Goal: Information Seeking & Learning: Learn about a topic

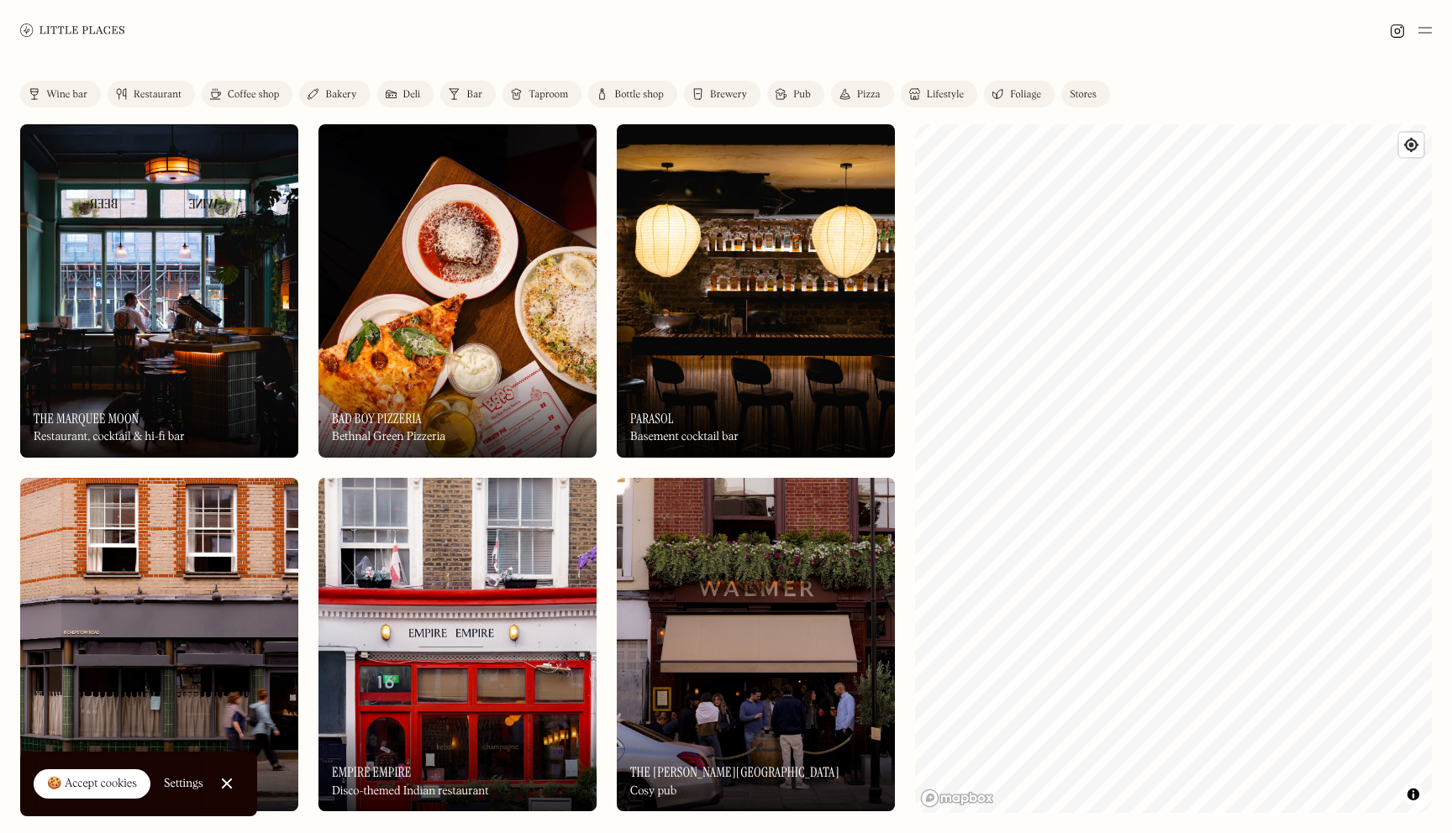
click at [821, 39] on div at bounding box center [726, 30] width 1452 height 60
click at [62, 30] on img at bounding box center [72, 30] width 105 height 13
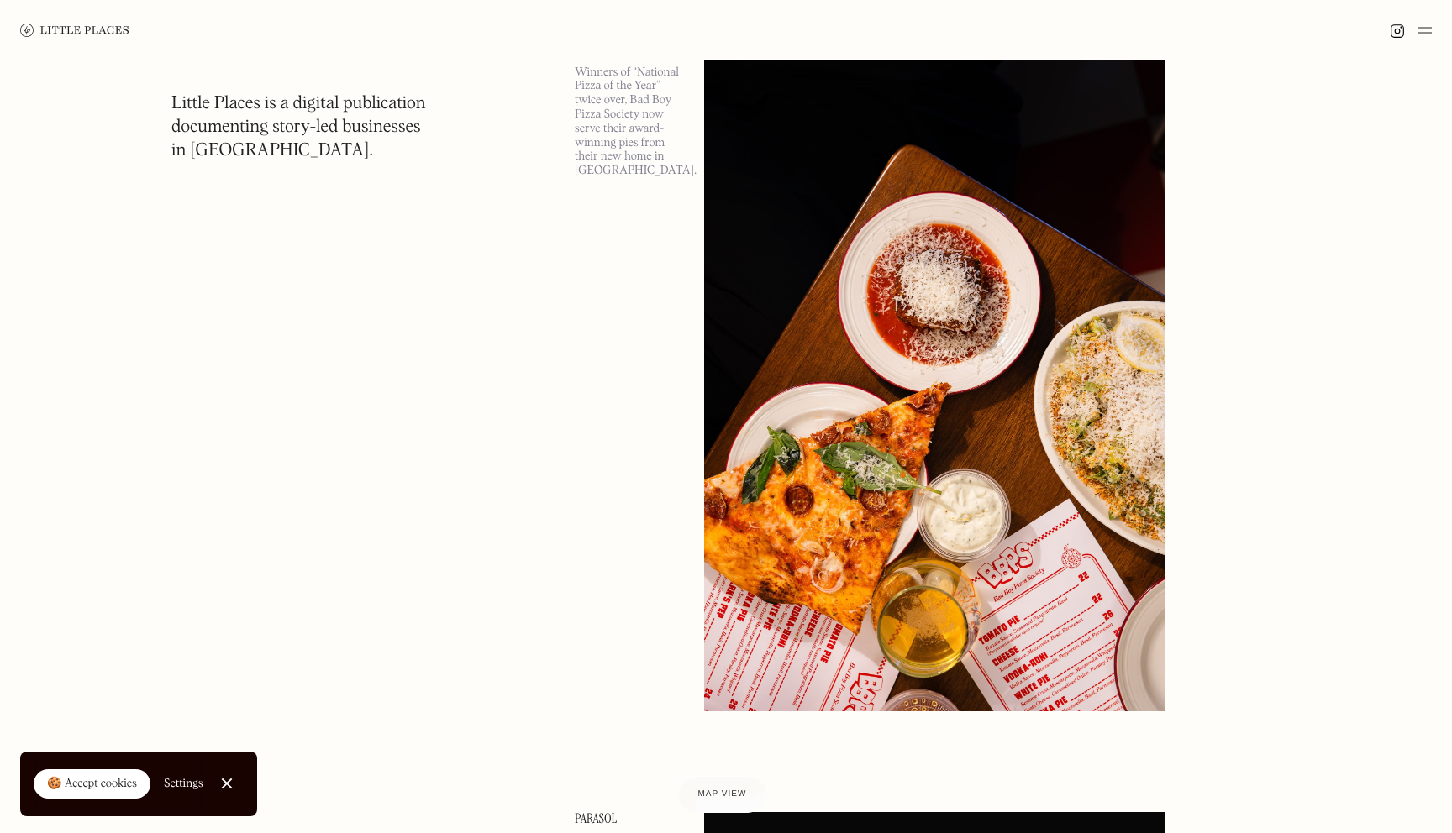
scroll to position [871, 0]
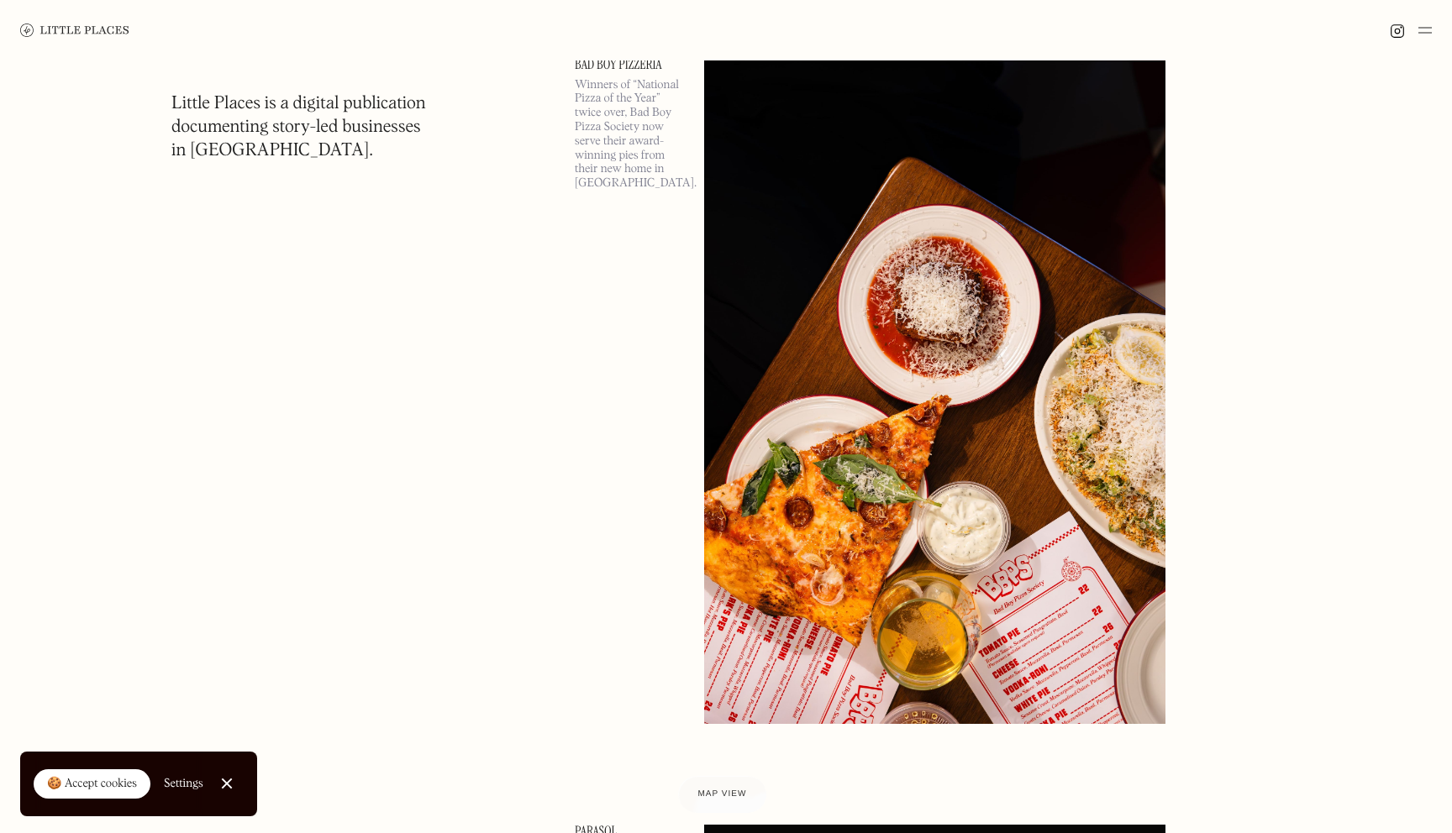
click at [647, 94] on p "Winners of “National Pizza of the Year” twice over, Bad Boy Pizza Society now s…" at bounding box center [629, 134] width 109 height 113
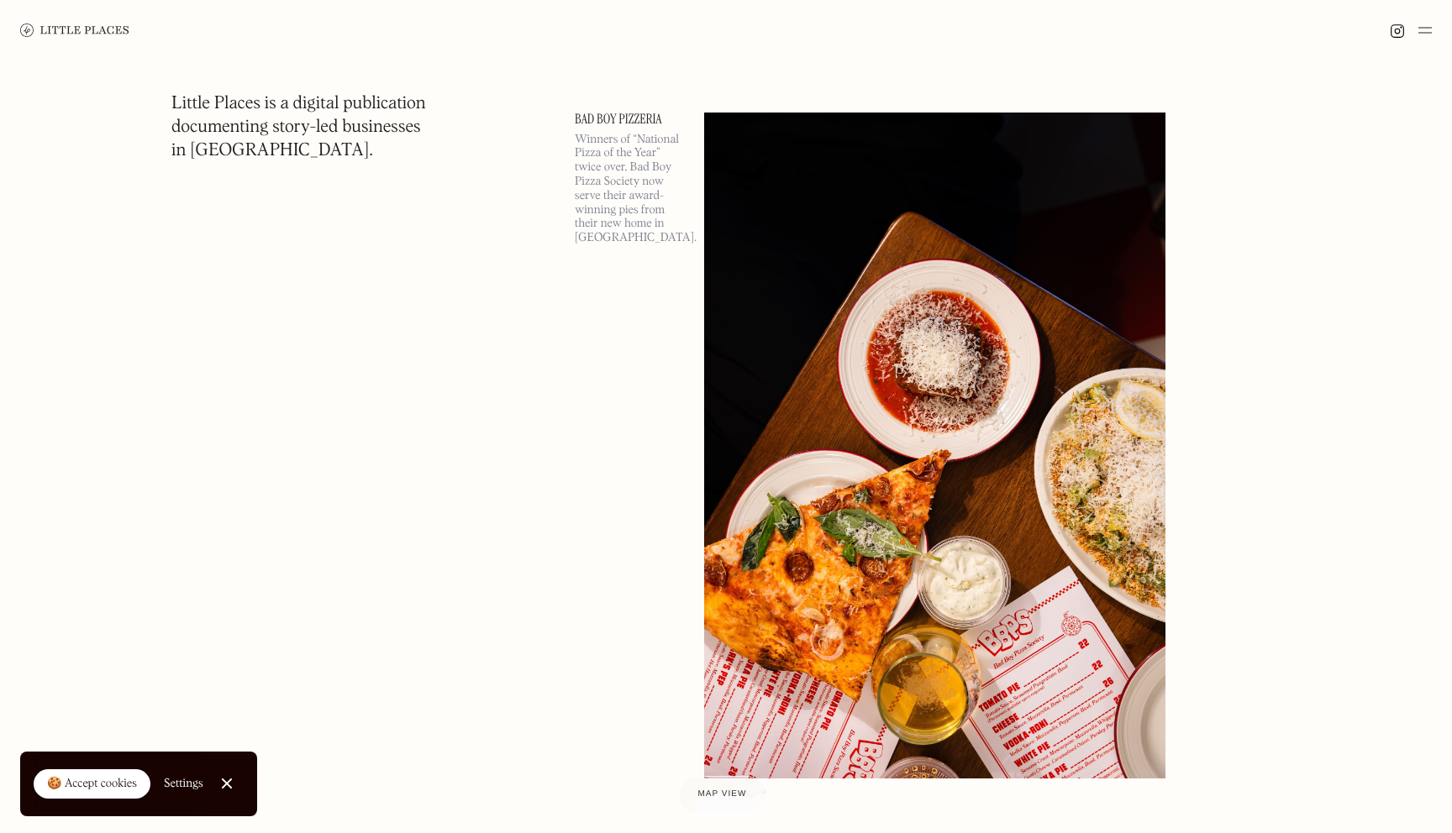
scroll to position [812, 0]
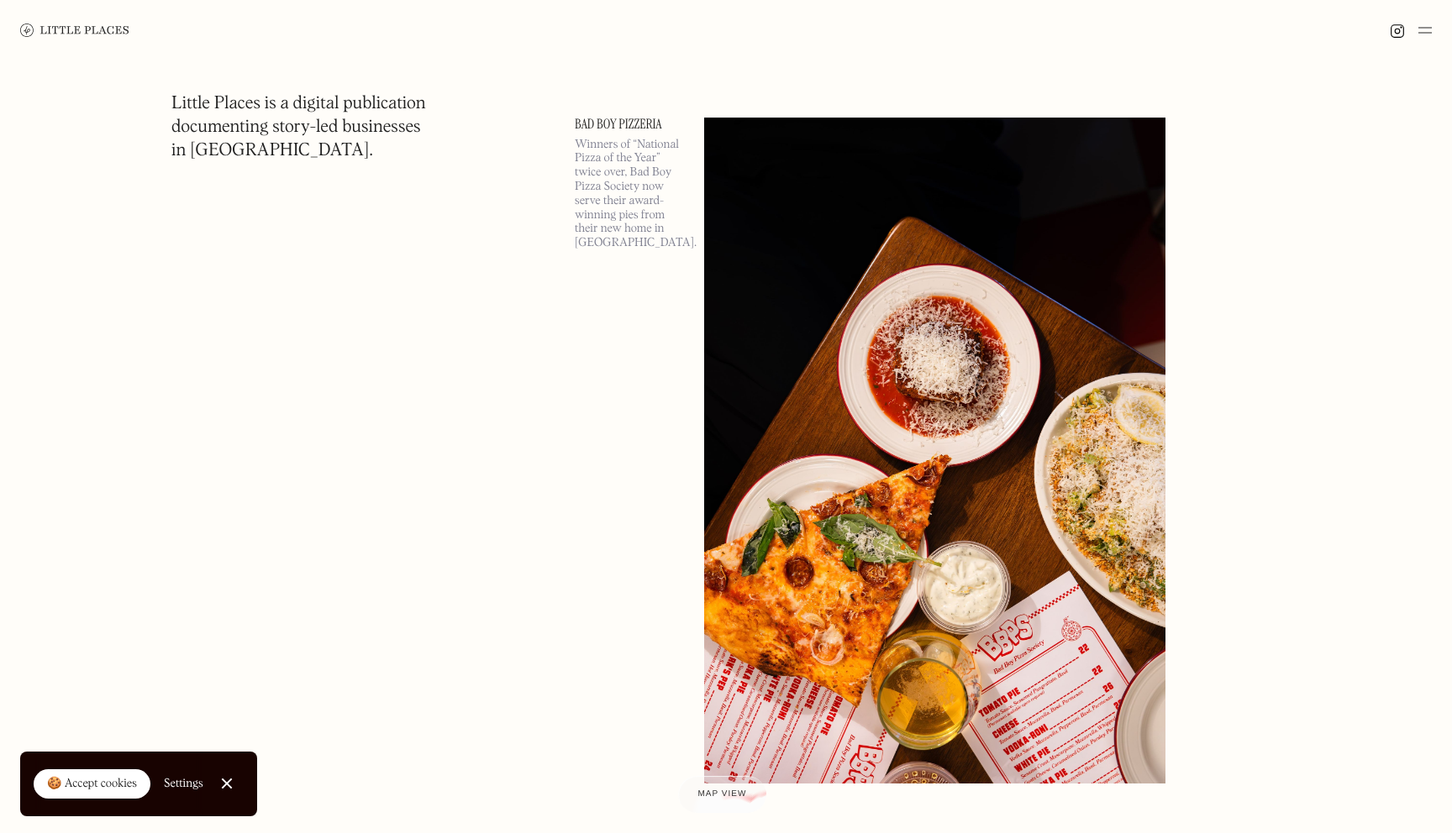
click at [620, 118] on link "Bad Boy Pizzeria" at bounding box center [629, 124] width 109 height 13
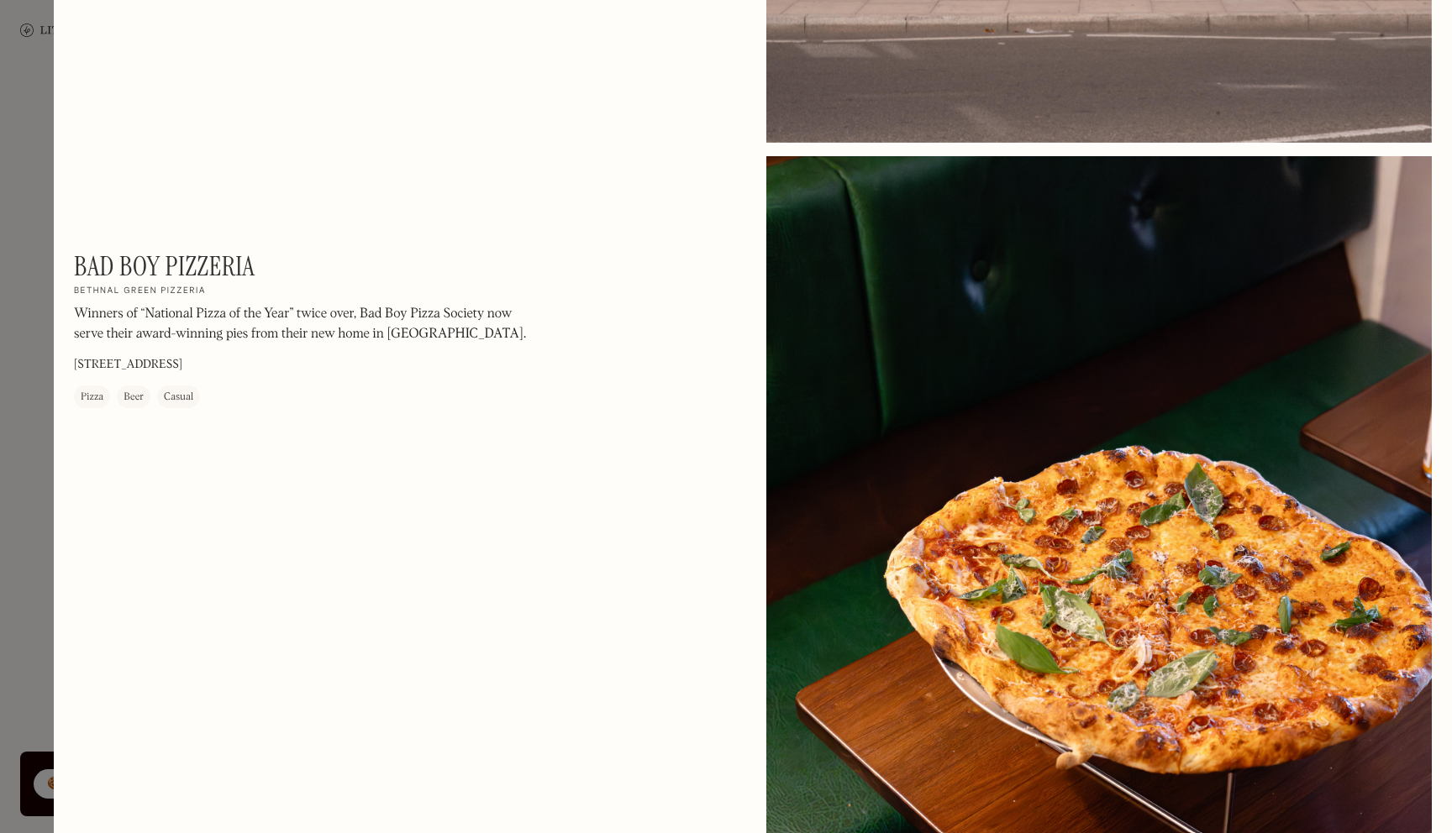
scroll to position [2366, 0]
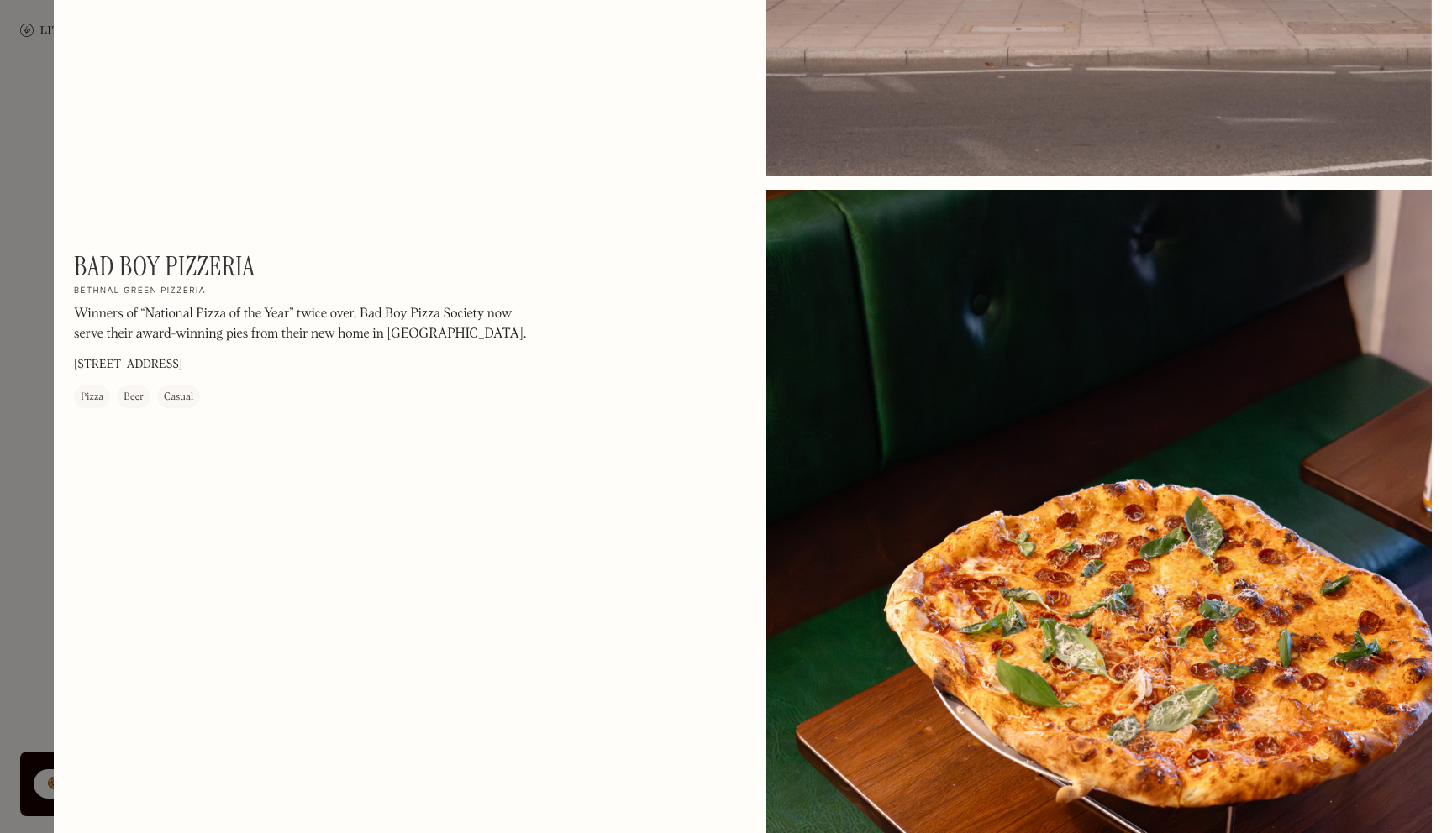
click at [51, 74] on div at bounding box center [726, 416] width 1452 height 833
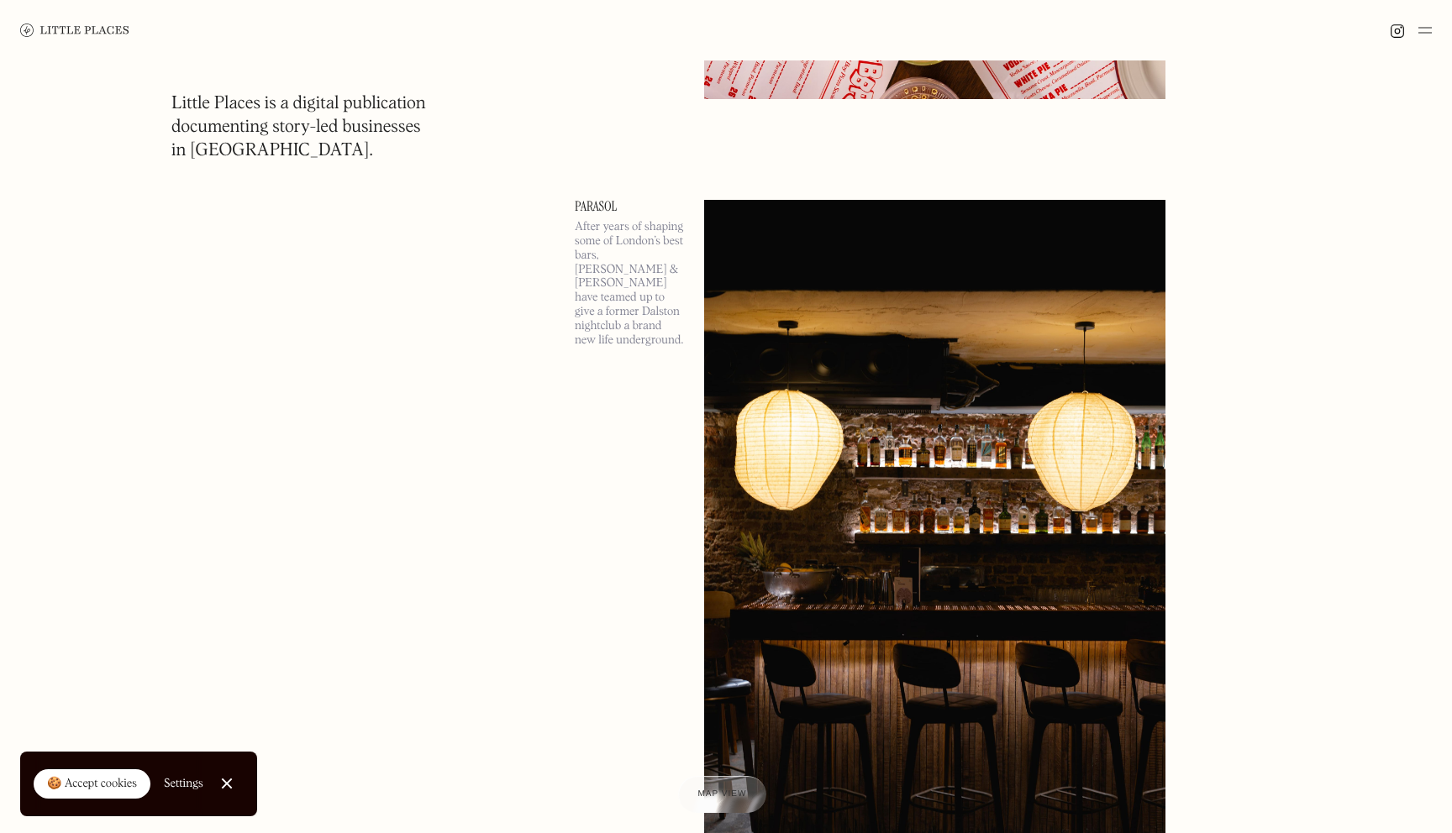
scroll to position [1576, 0]
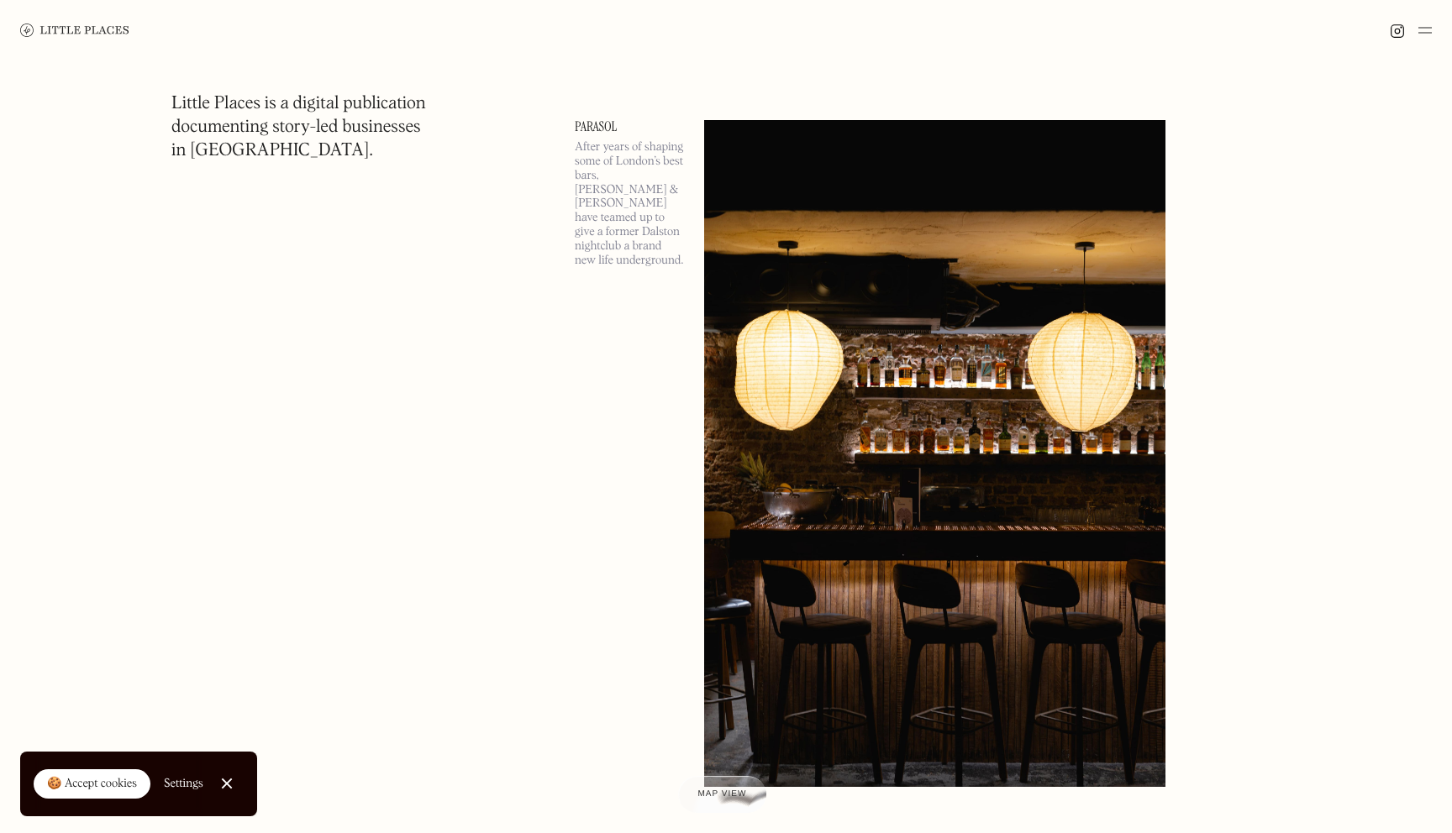
click at [109, 778] on div "🍪 Accept cookies" at bounding box center [92, 784] width 90 height 17
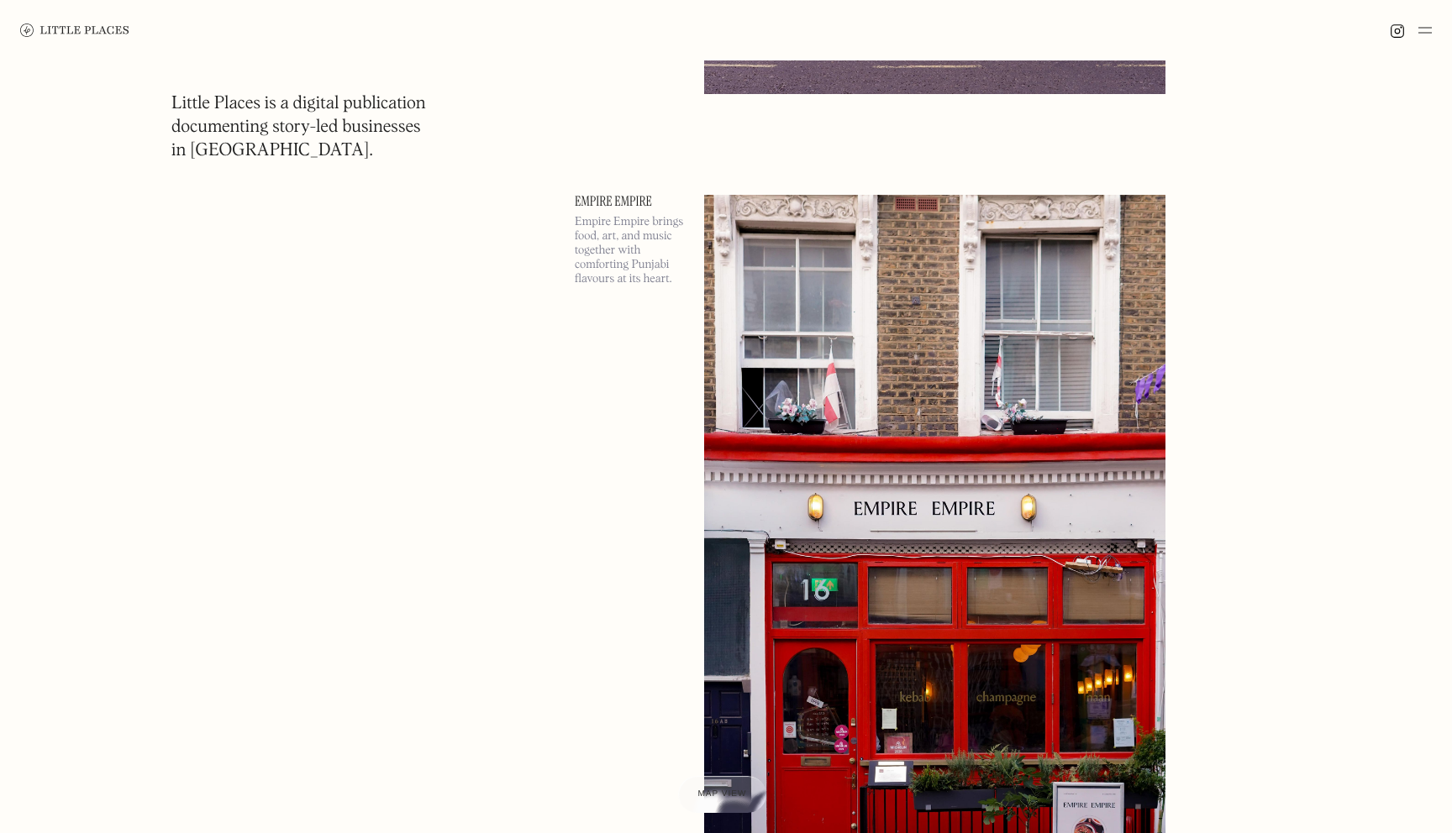
scroll to position [3038, 0]
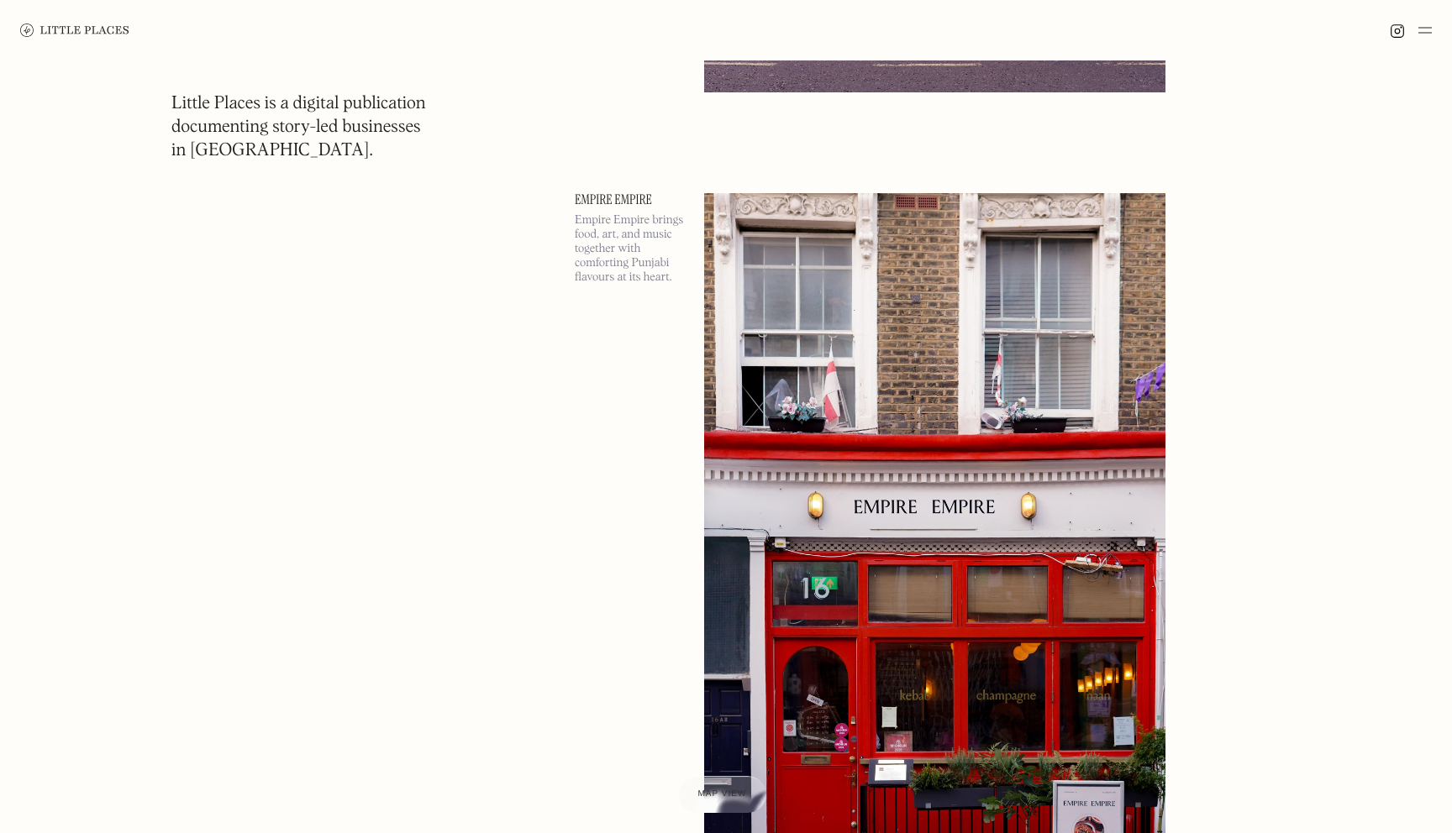
click at [1437, 31] on div at bounding box center [726, 30] width 1452 height 60
click at [1399, 34] on img at bounding box center [1396, 31] width 15 height 15
click at [1413, 20] on div at bounding box center [1410, 30] width 42 height 20
click at [1418, 22] on img at bounding box center [1424, 30] width 13 height 20
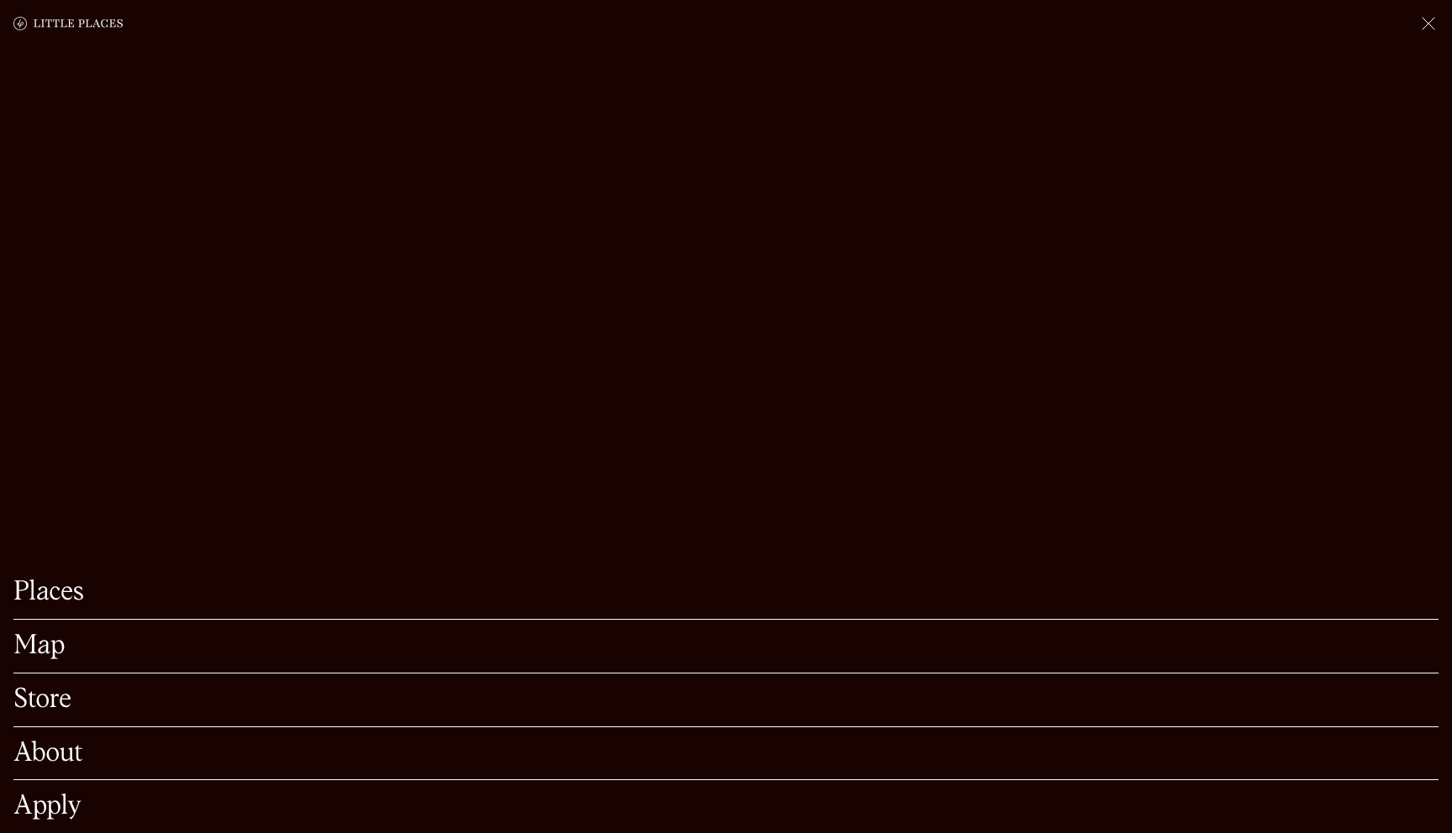
click at [50, 652] on link "Map" at bounding box center [725, 646] width 1425 height 26
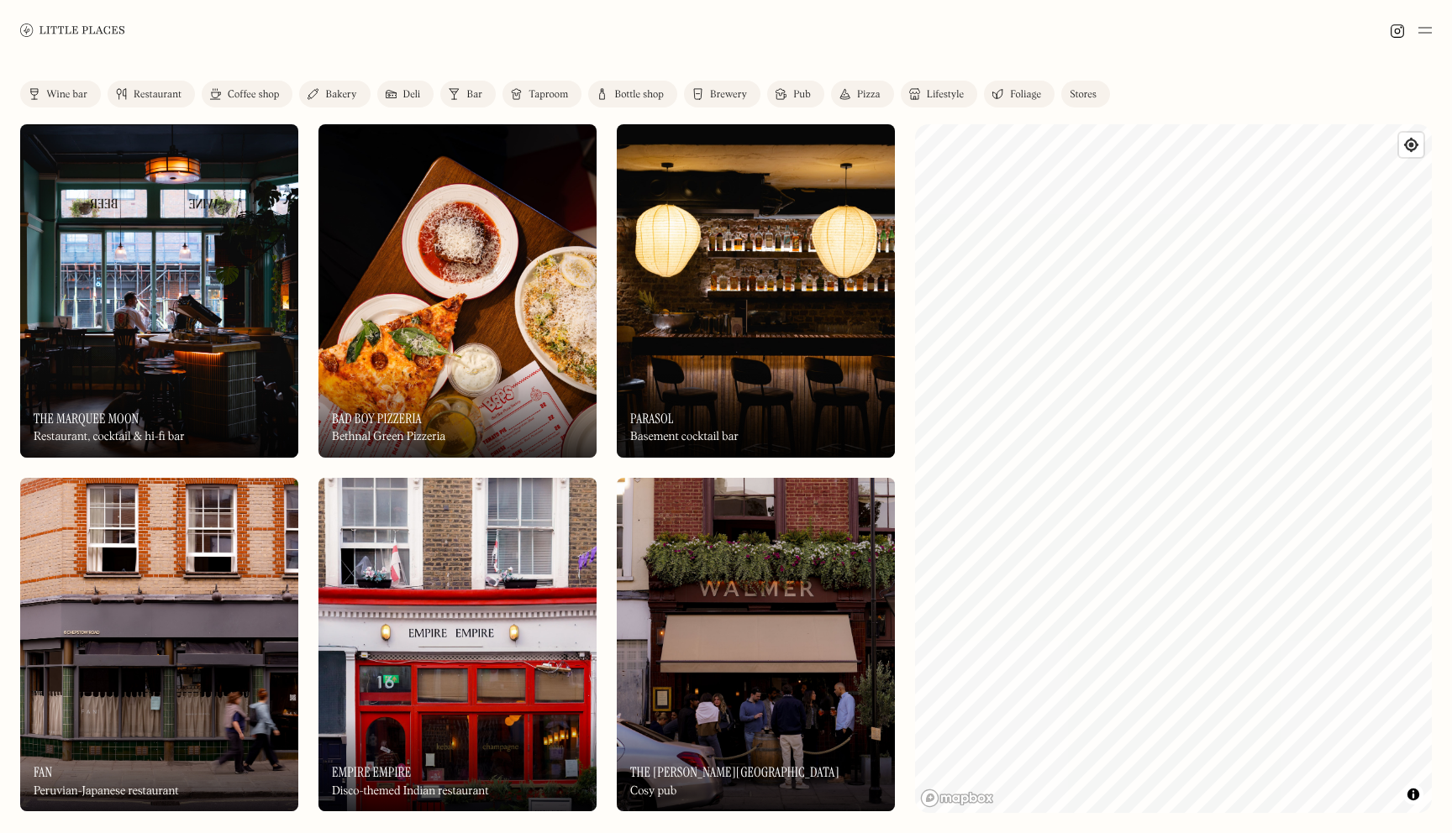
click at [143, 96] on div "Restaurant" at bounding box center [158, 95] width 48 height 10
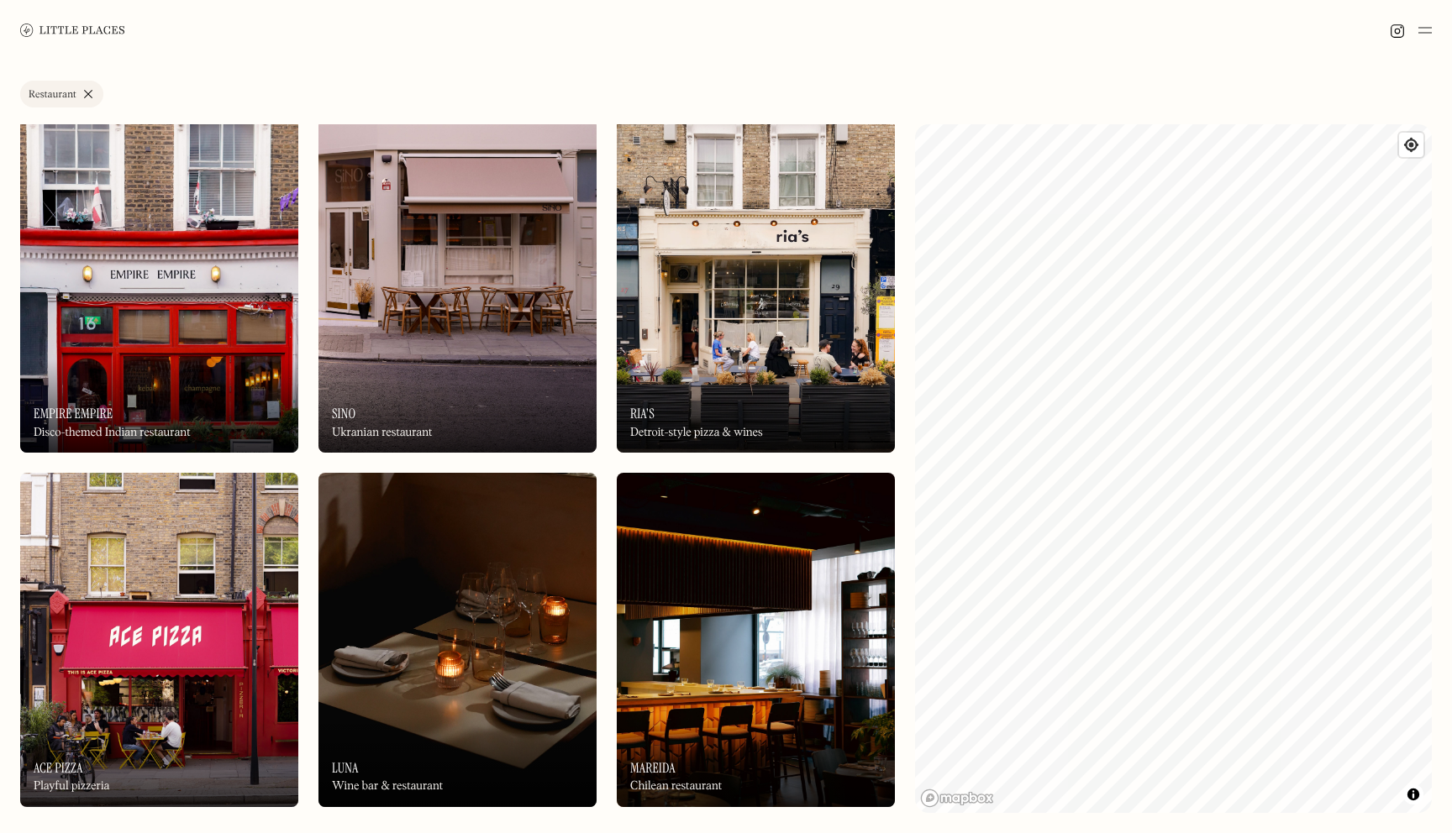
scroll to position [368, 0]
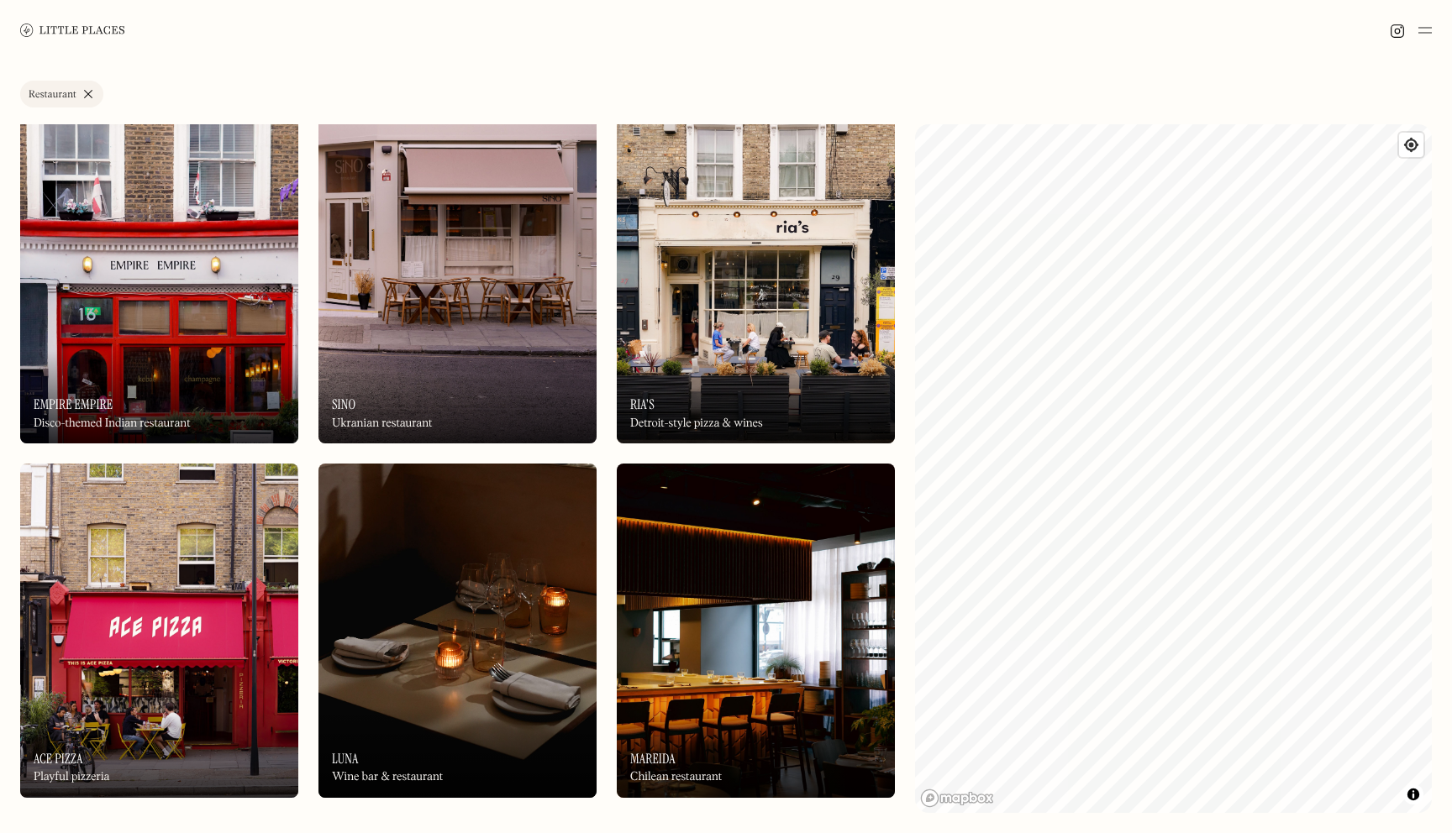
drag, startPoint x: 684, startPoint y: 210, endPoint x: 661, endPoint y: 607, distance: 397.2
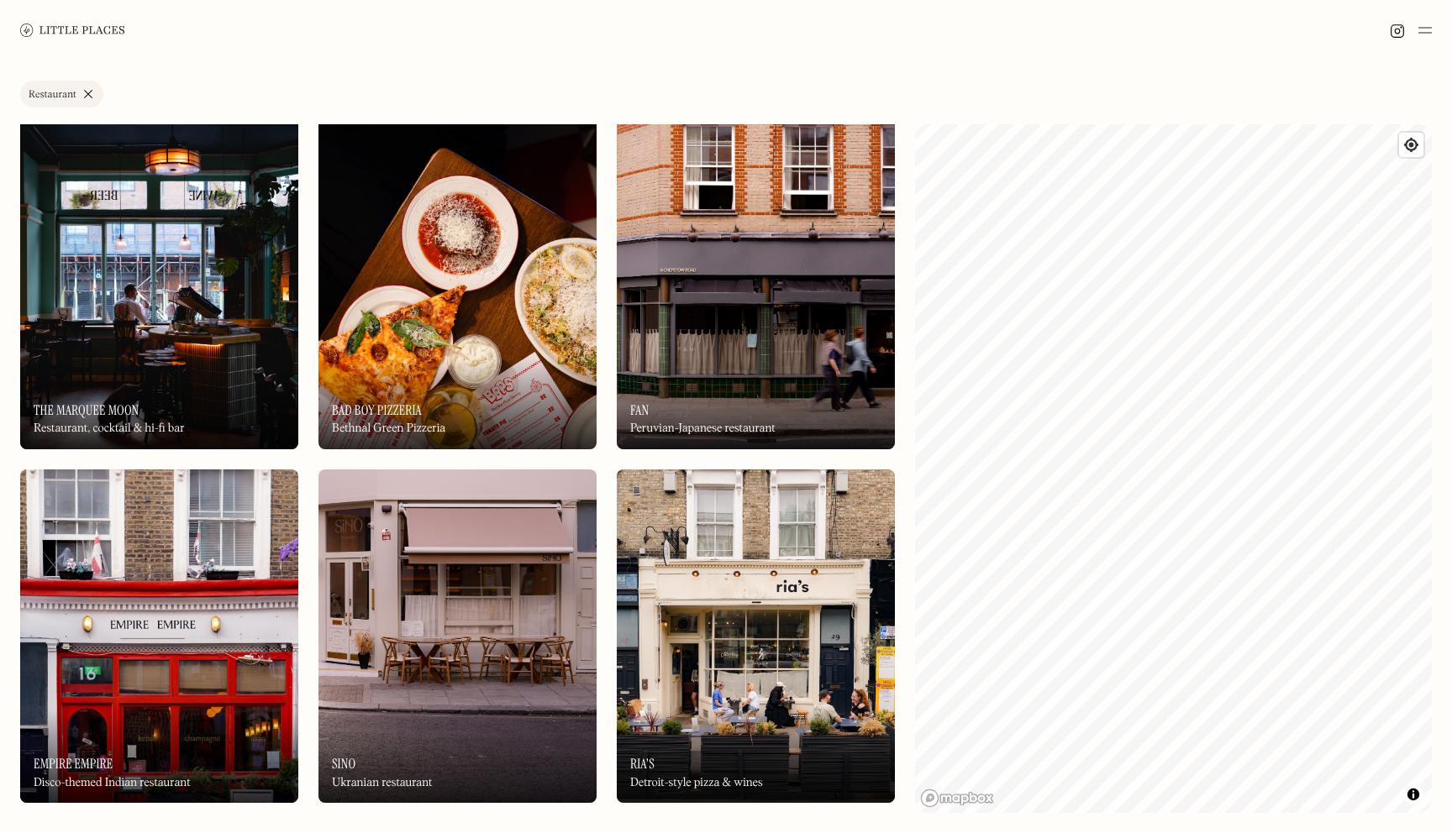
scroll to position [0, 0]
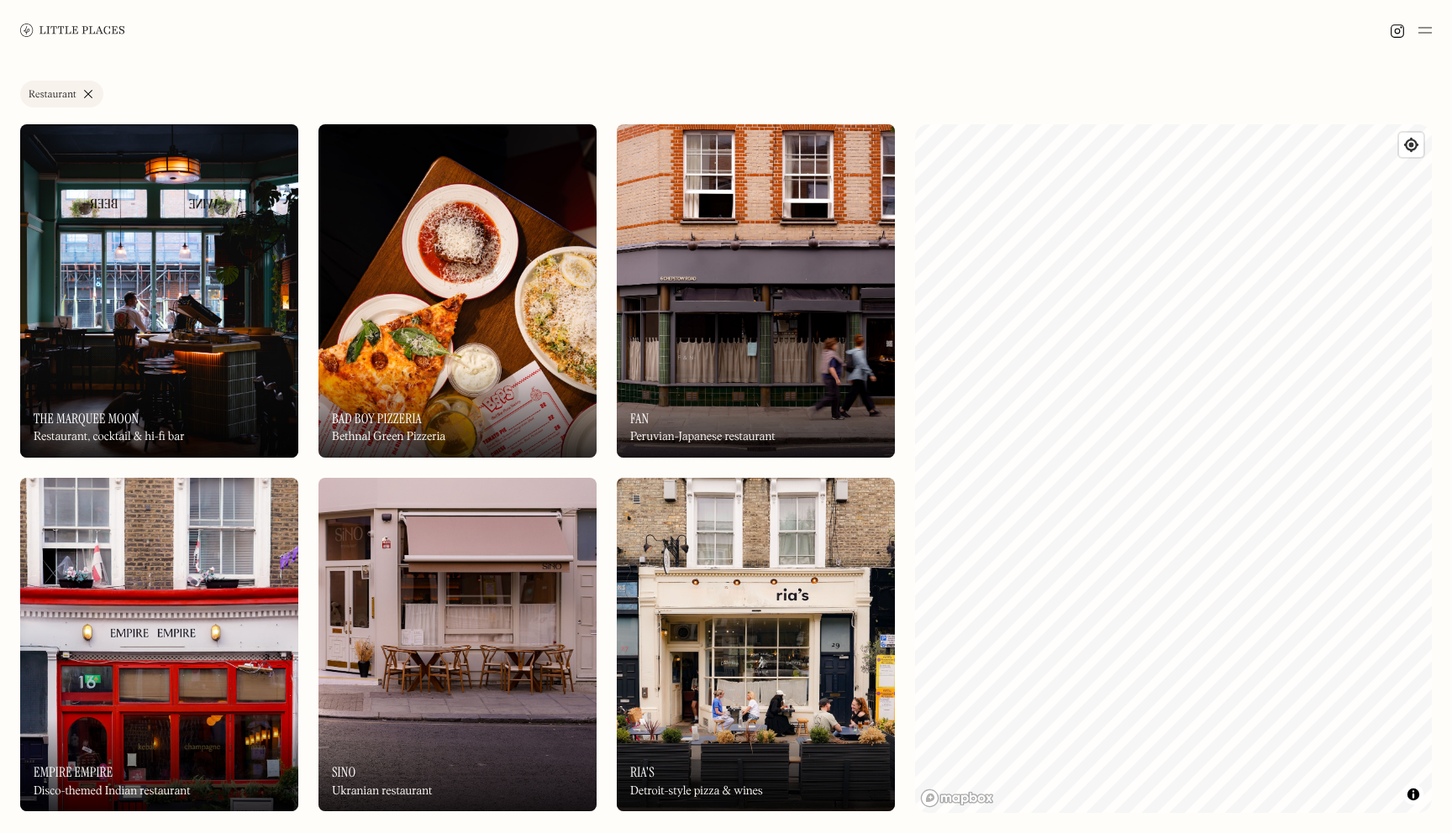
click at [87, 93] on link "Restaurant" at bounding box center [61, 94] width 83 height 27
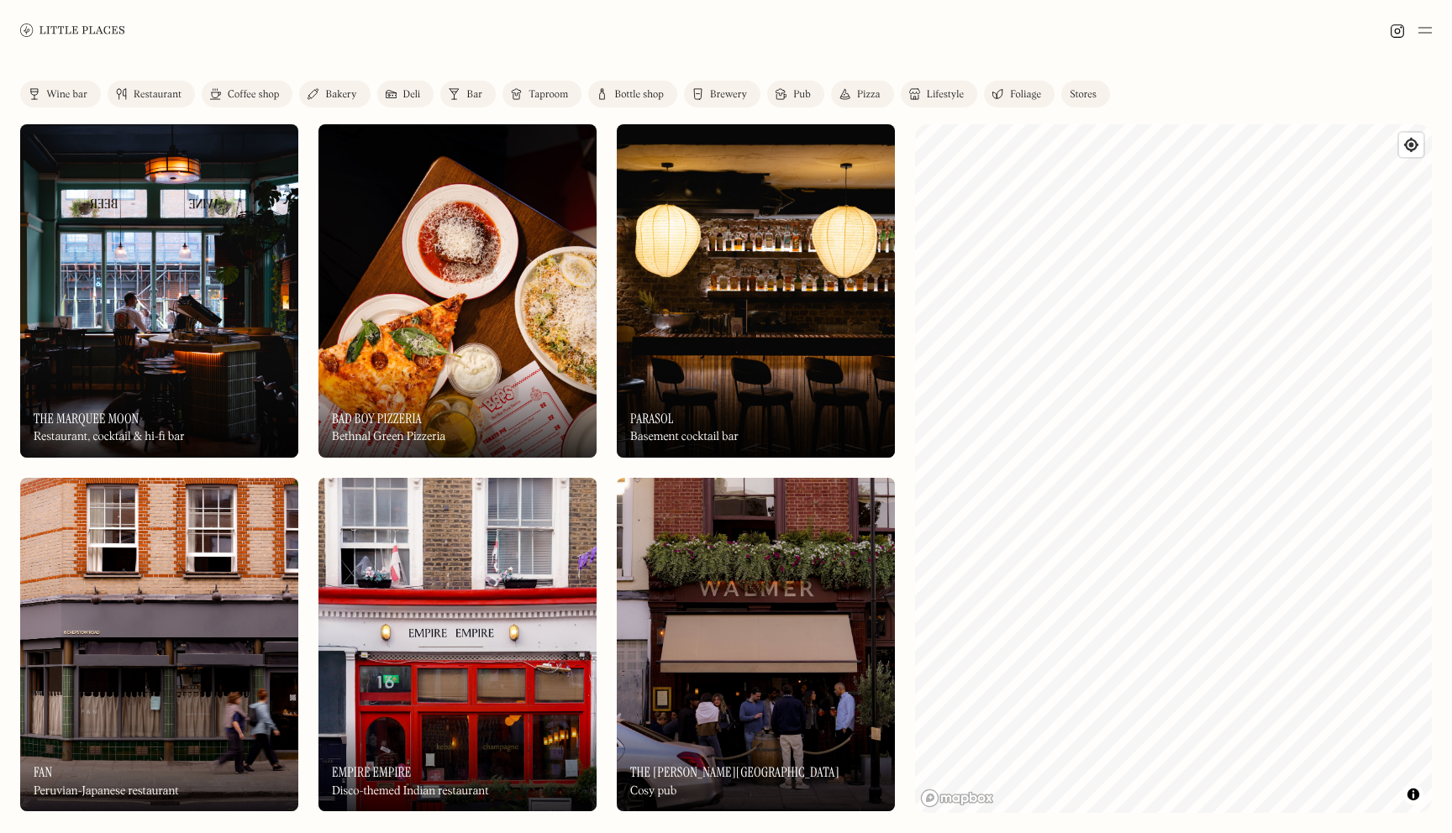
click at [254, 97] on div "Coffee shop" at bounding box center [253, 95] width 51 height 10
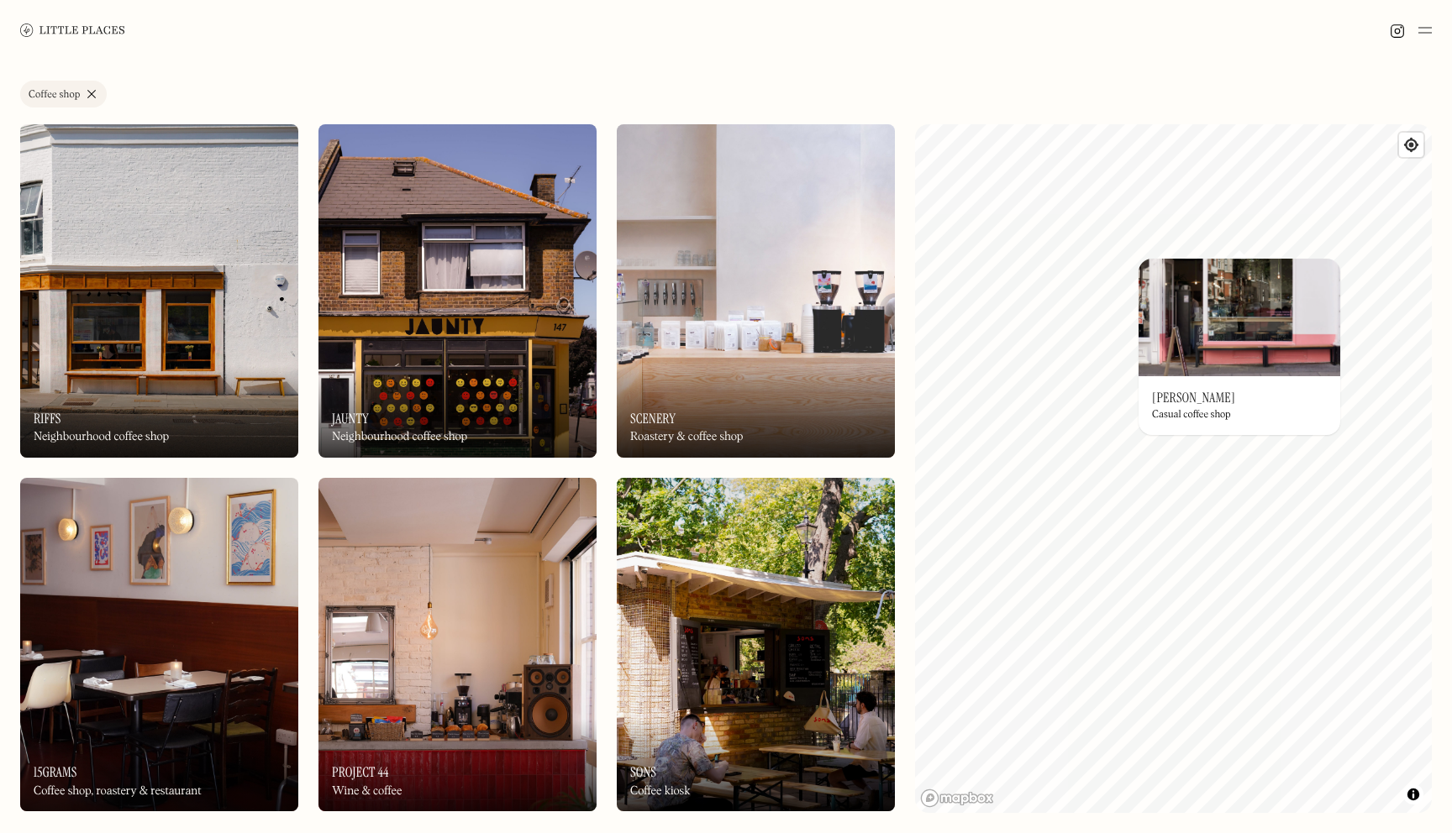
click at [1243, 313] on img at bounding box center [1239, 318] width 202 height 118
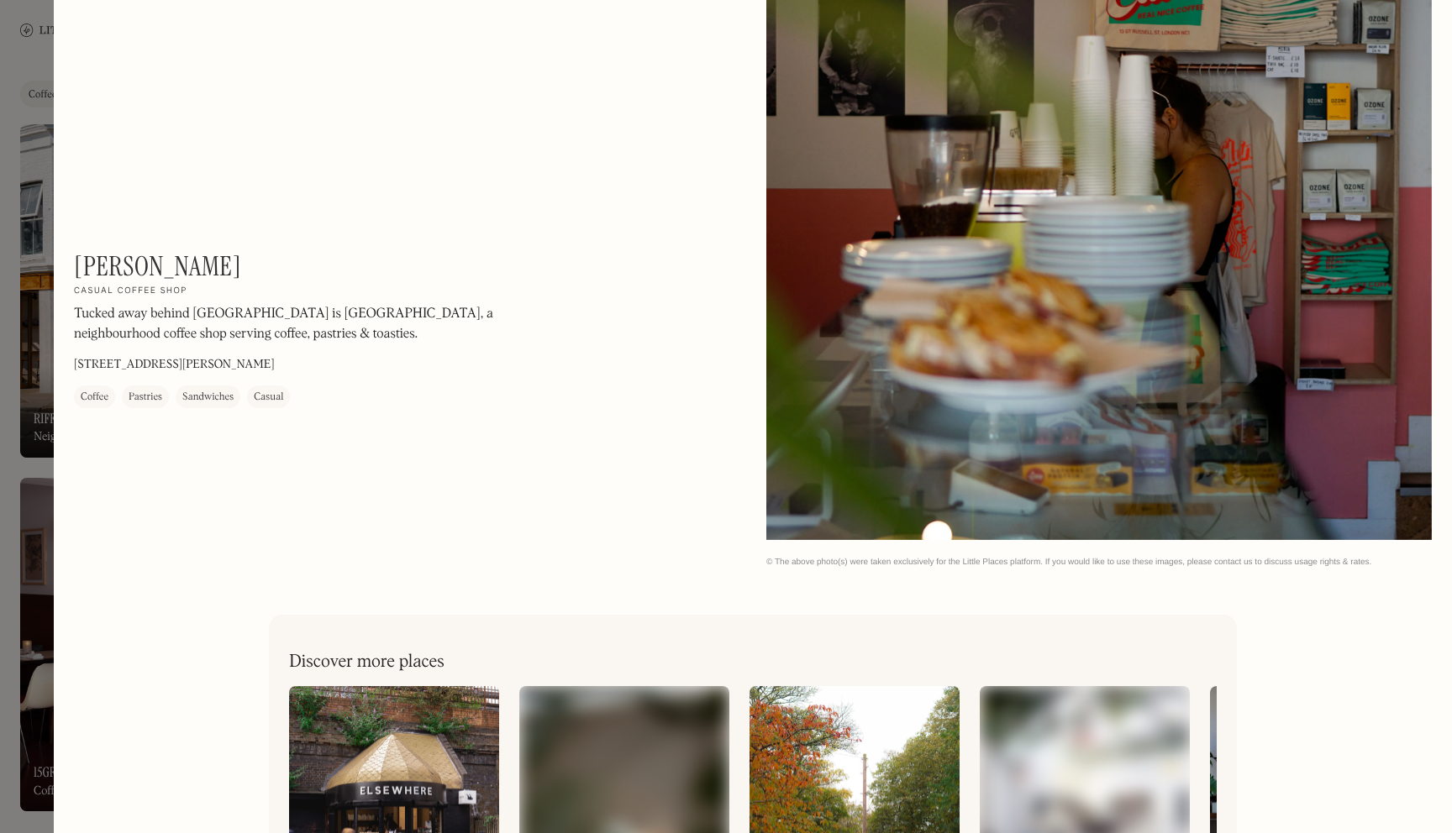
scroll to position [2999, 0]
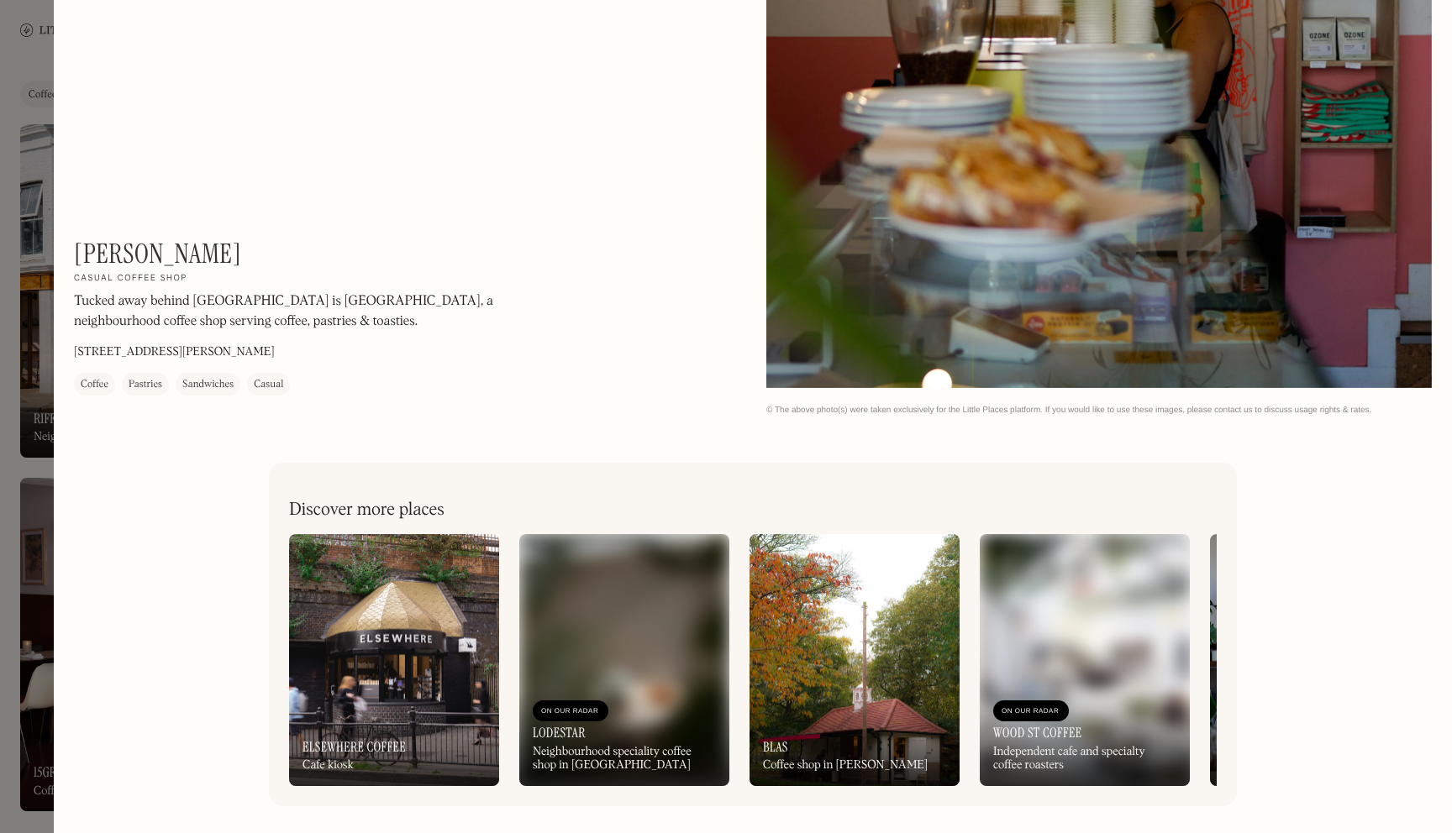
click at [20, 141] on div at bounding box center [726, 416] width 1452 height 833
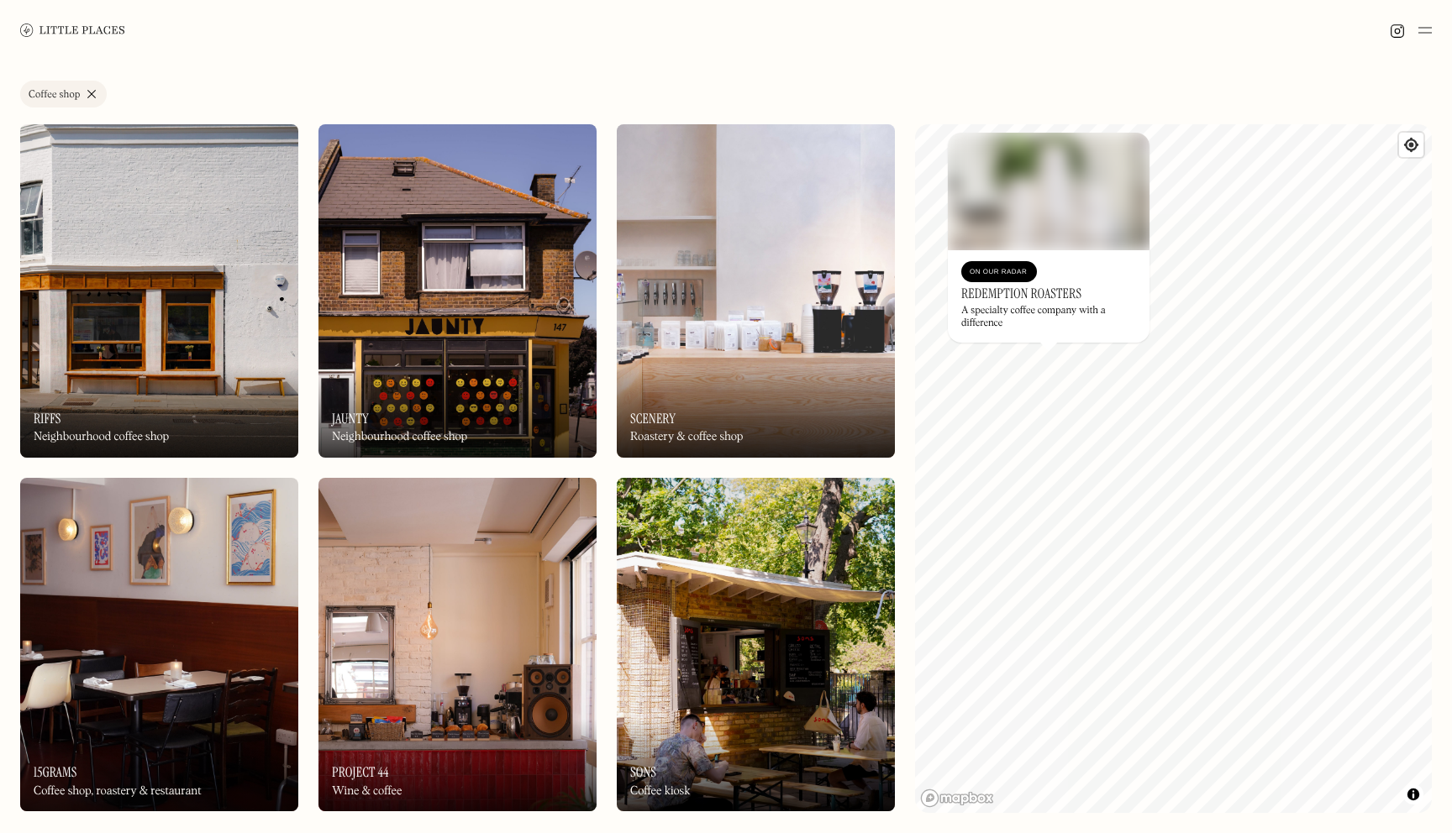
click at [95, 92] on link "Coffee shop" at bounding box center [63, 94] width 87 height 27
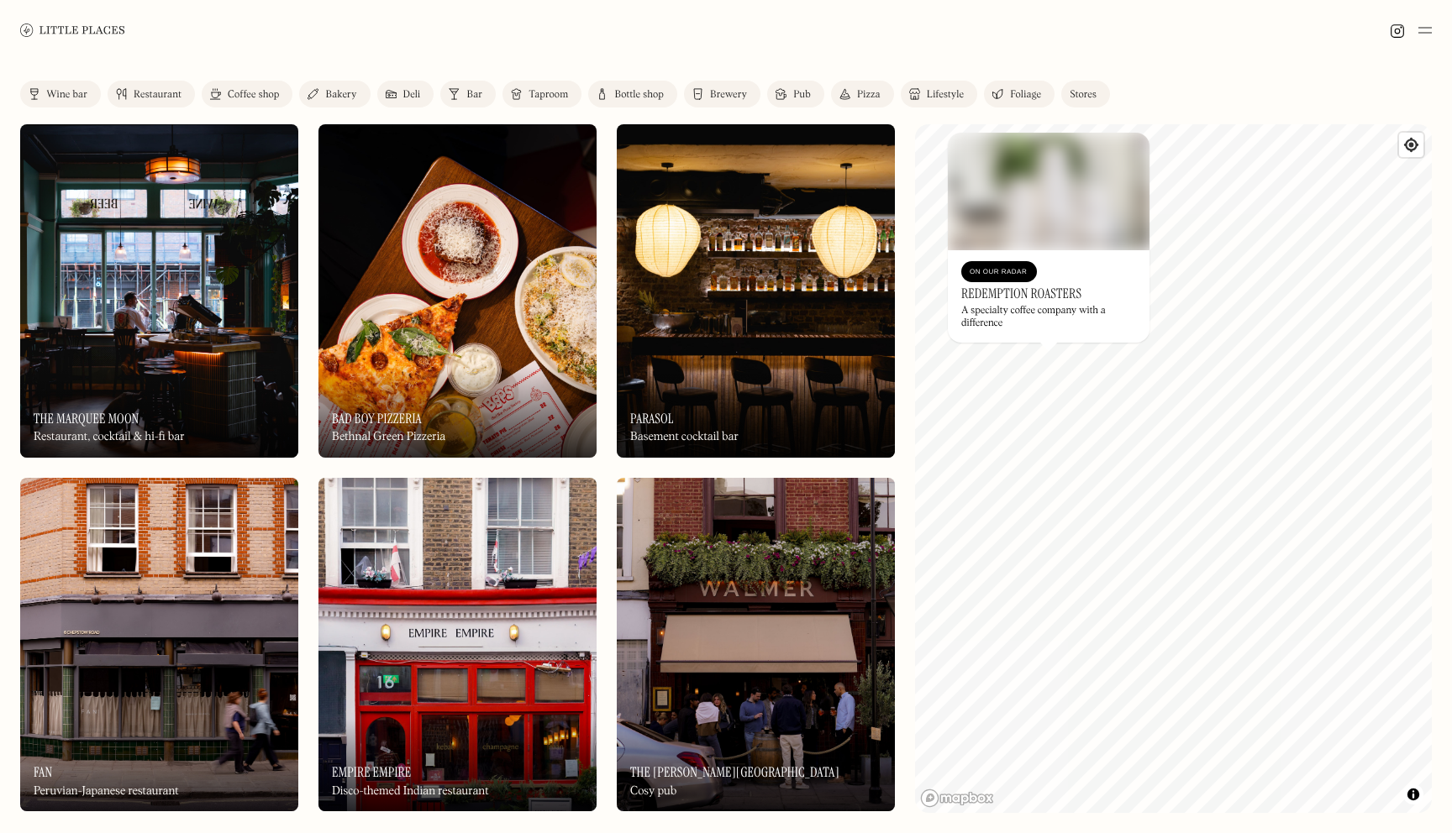
click at [155, 94] on div "Restaurant" at bounding box center [158, 95] width 48 height 10
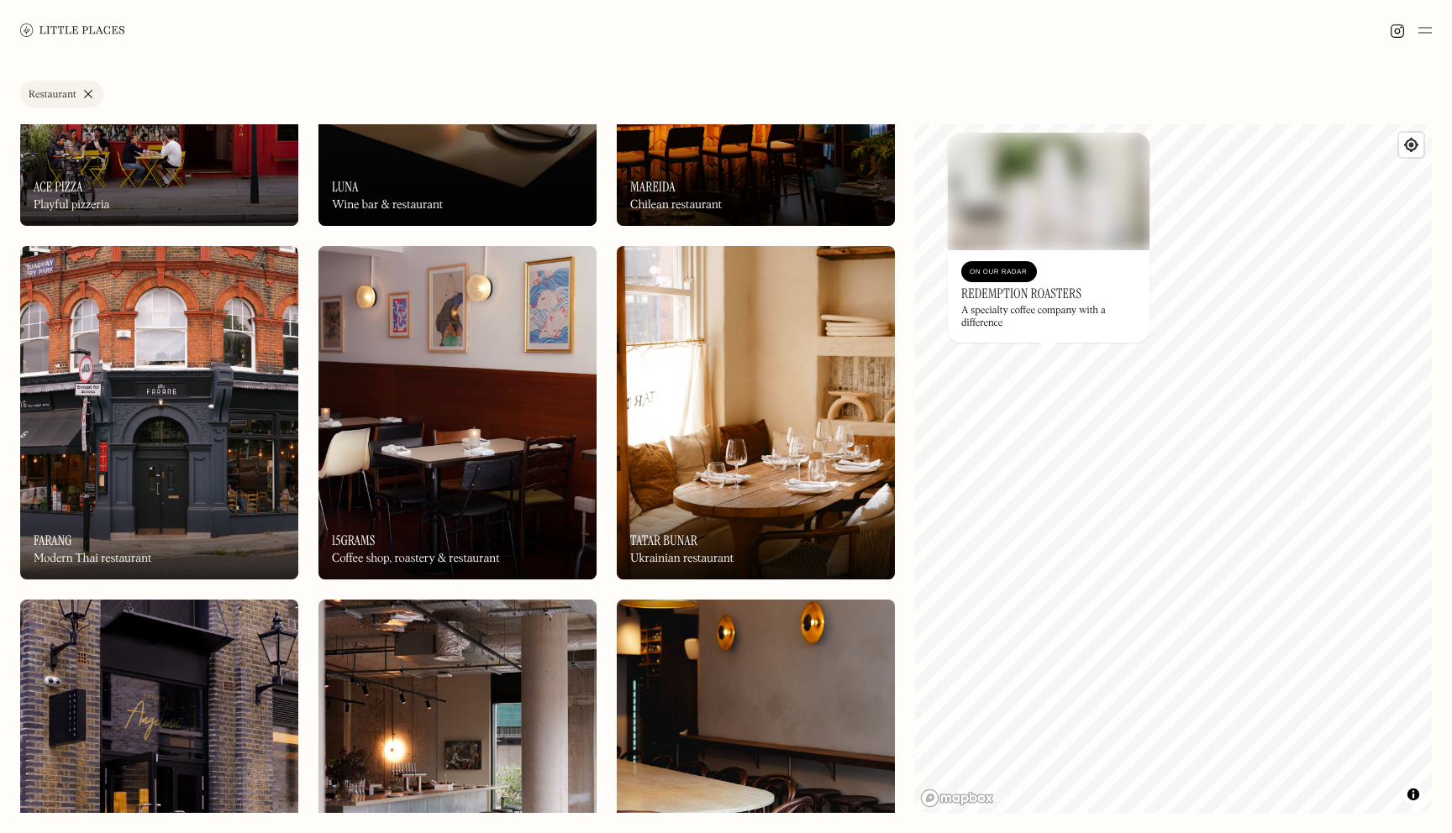
scroll to position [943, 0]
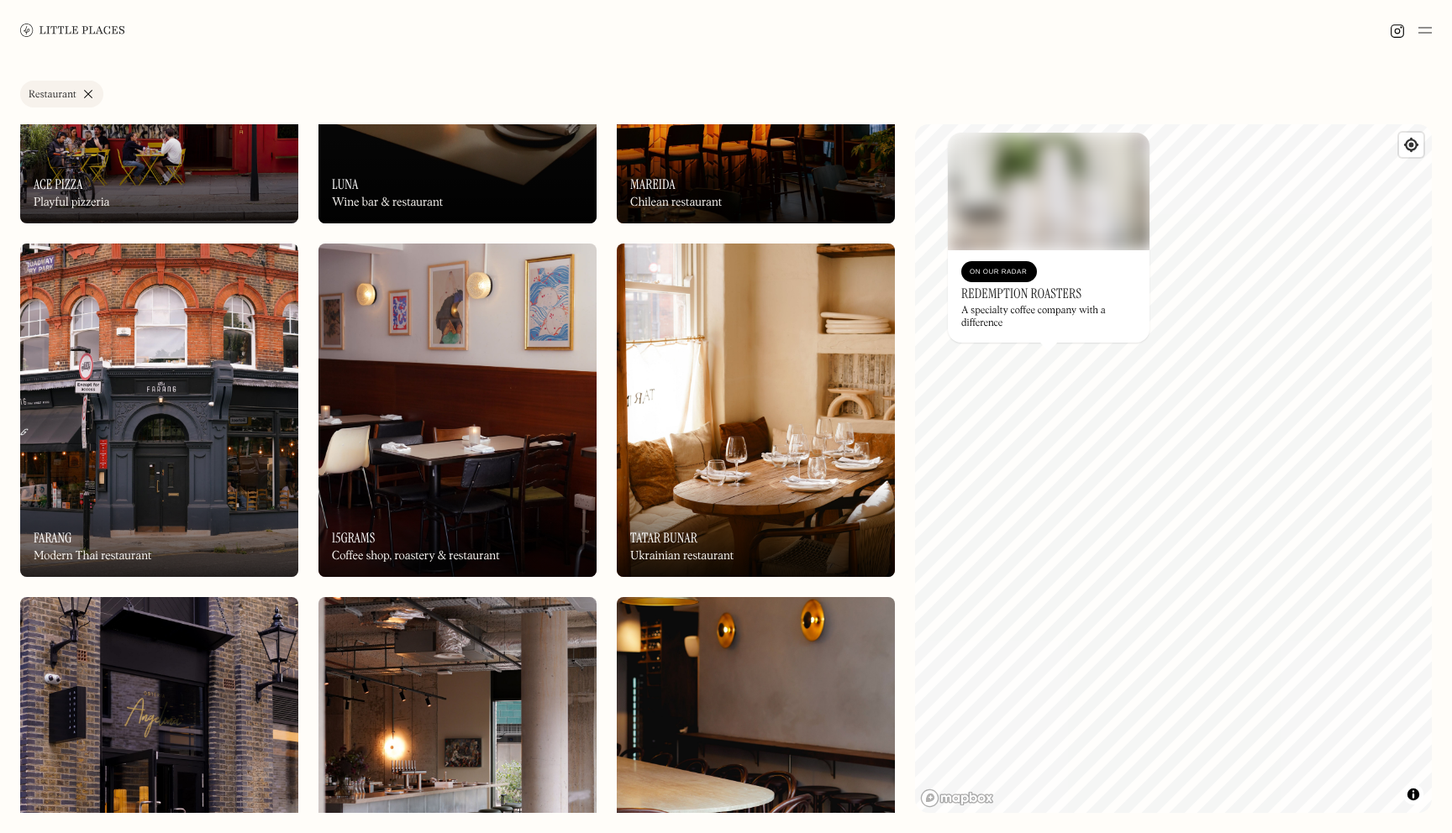
click at [139, 439] on img at bounding box center [159, 411] width 278 height 334
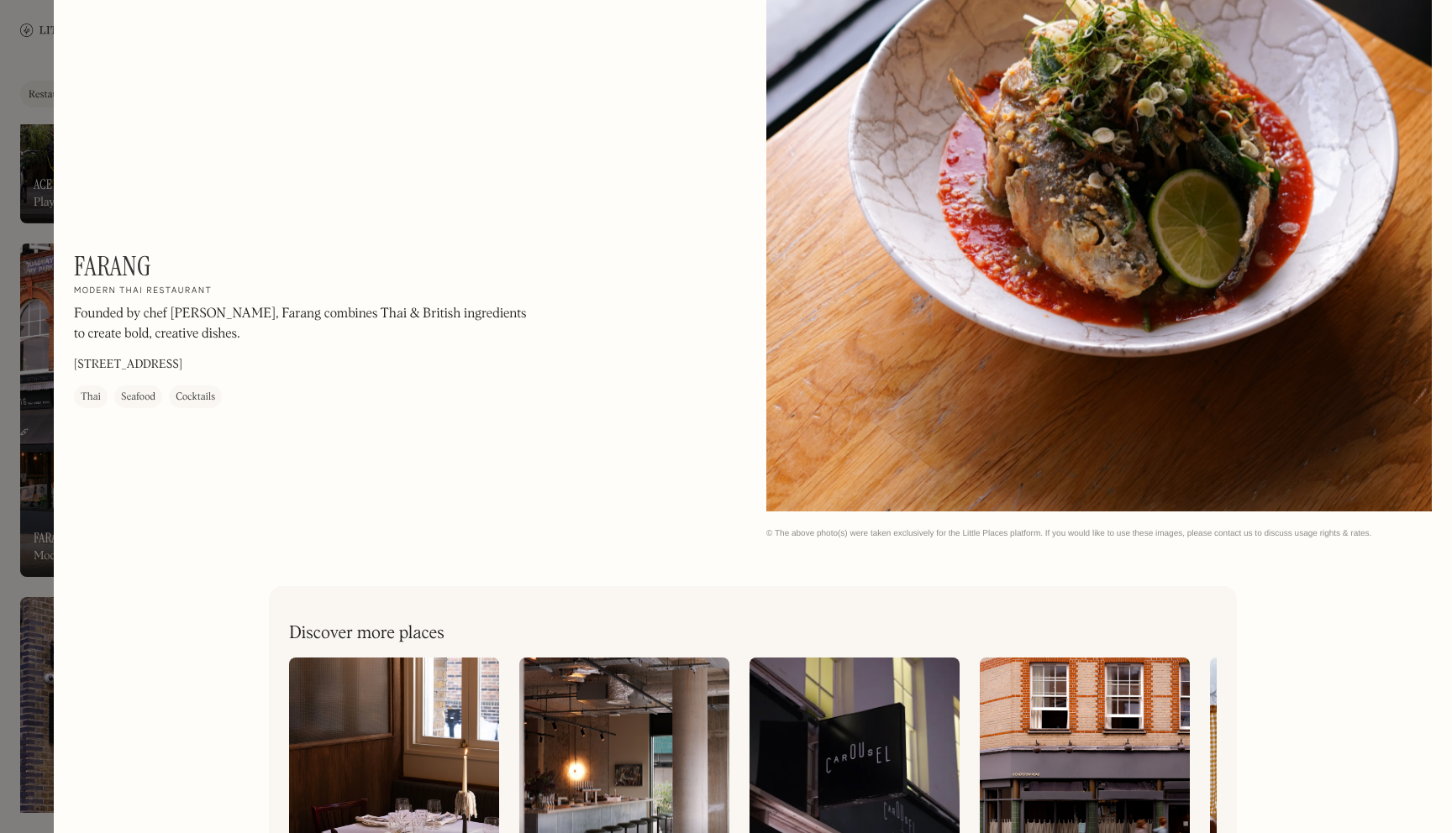
scroll to position [2154, 0]
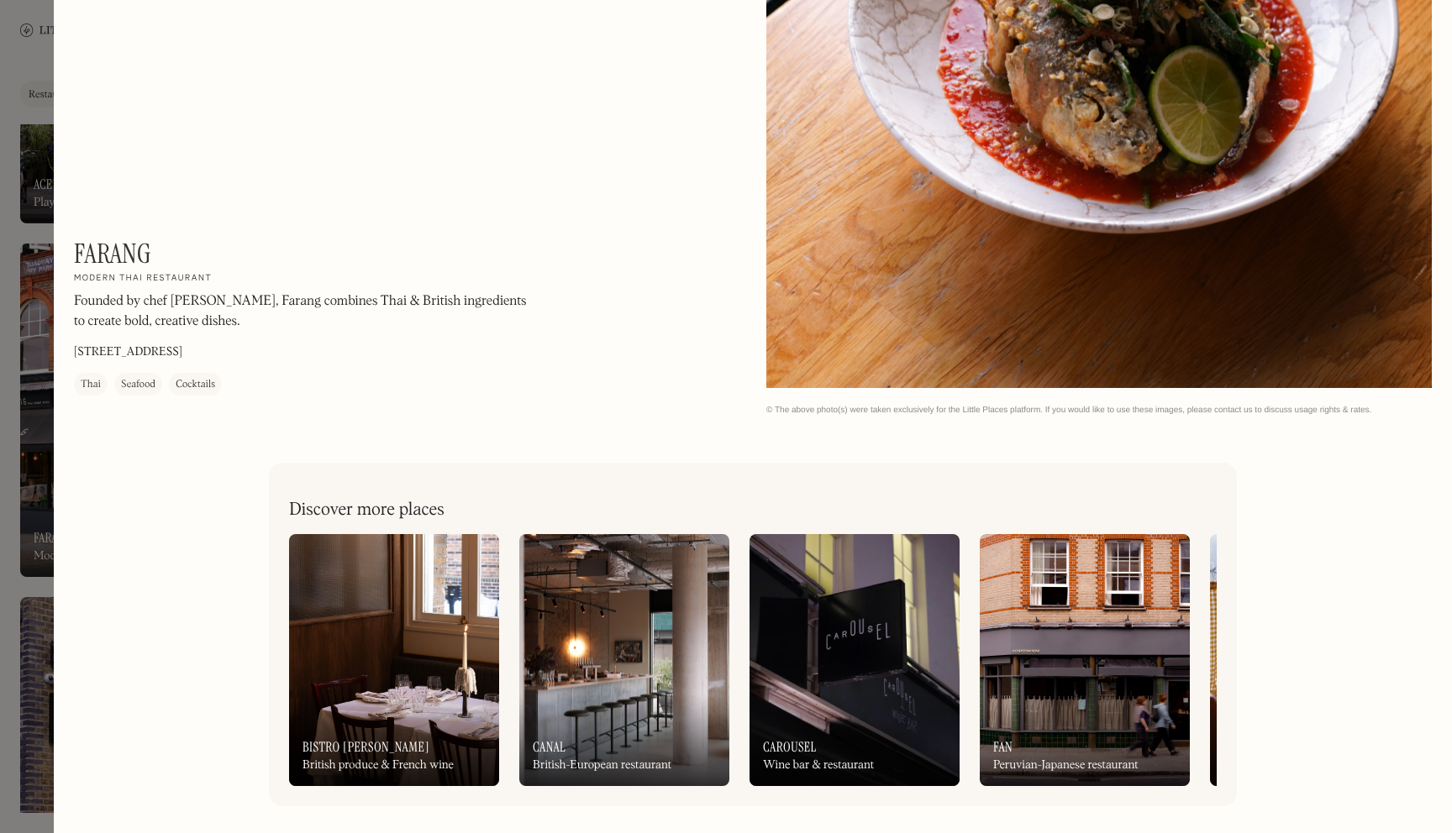
click at [24, 30] on div at bounding box center [726, 416] width 1452 height 833
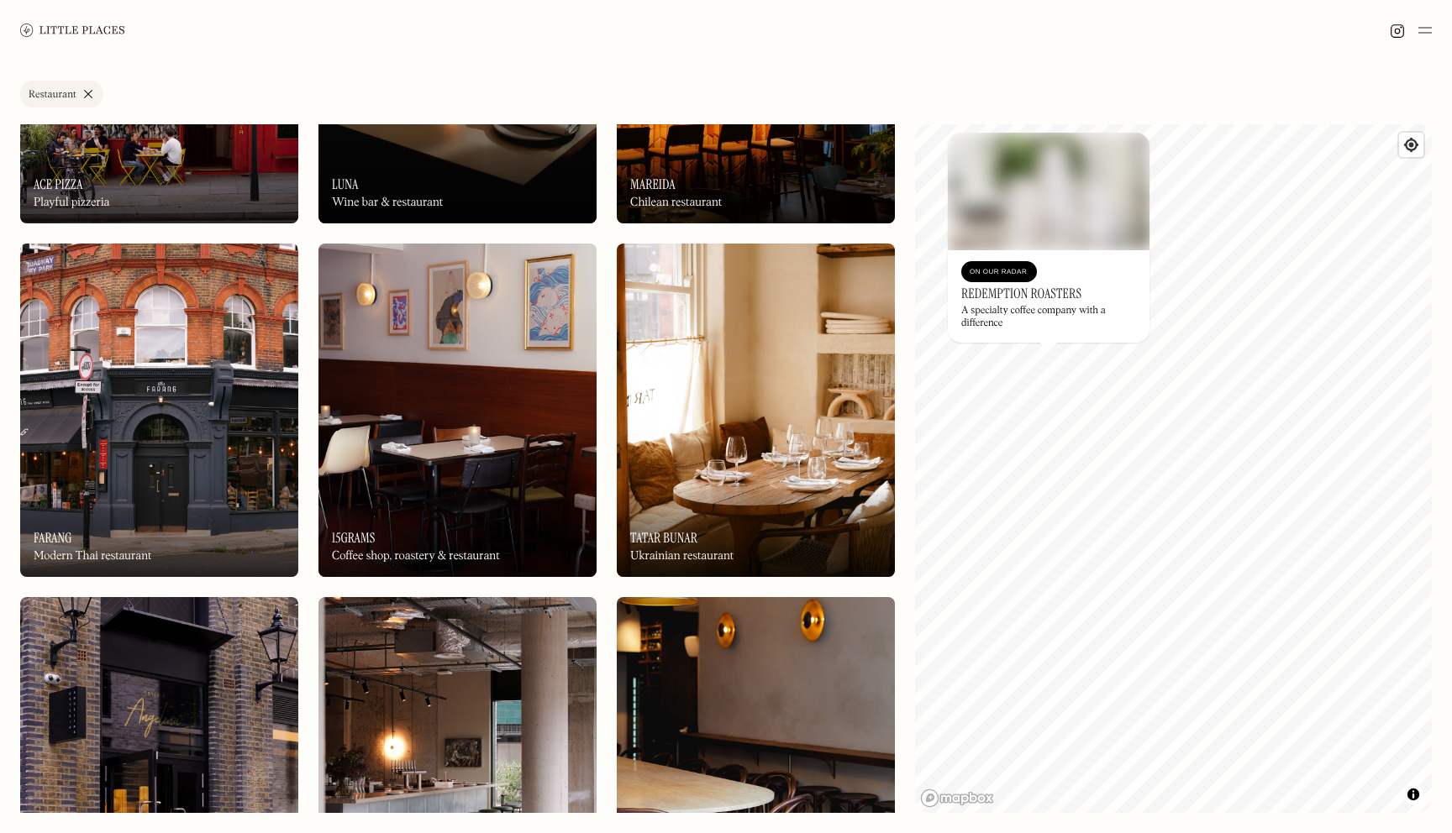
click at [375, 471] on img at bounding box center [457, 411] width 278 height 334
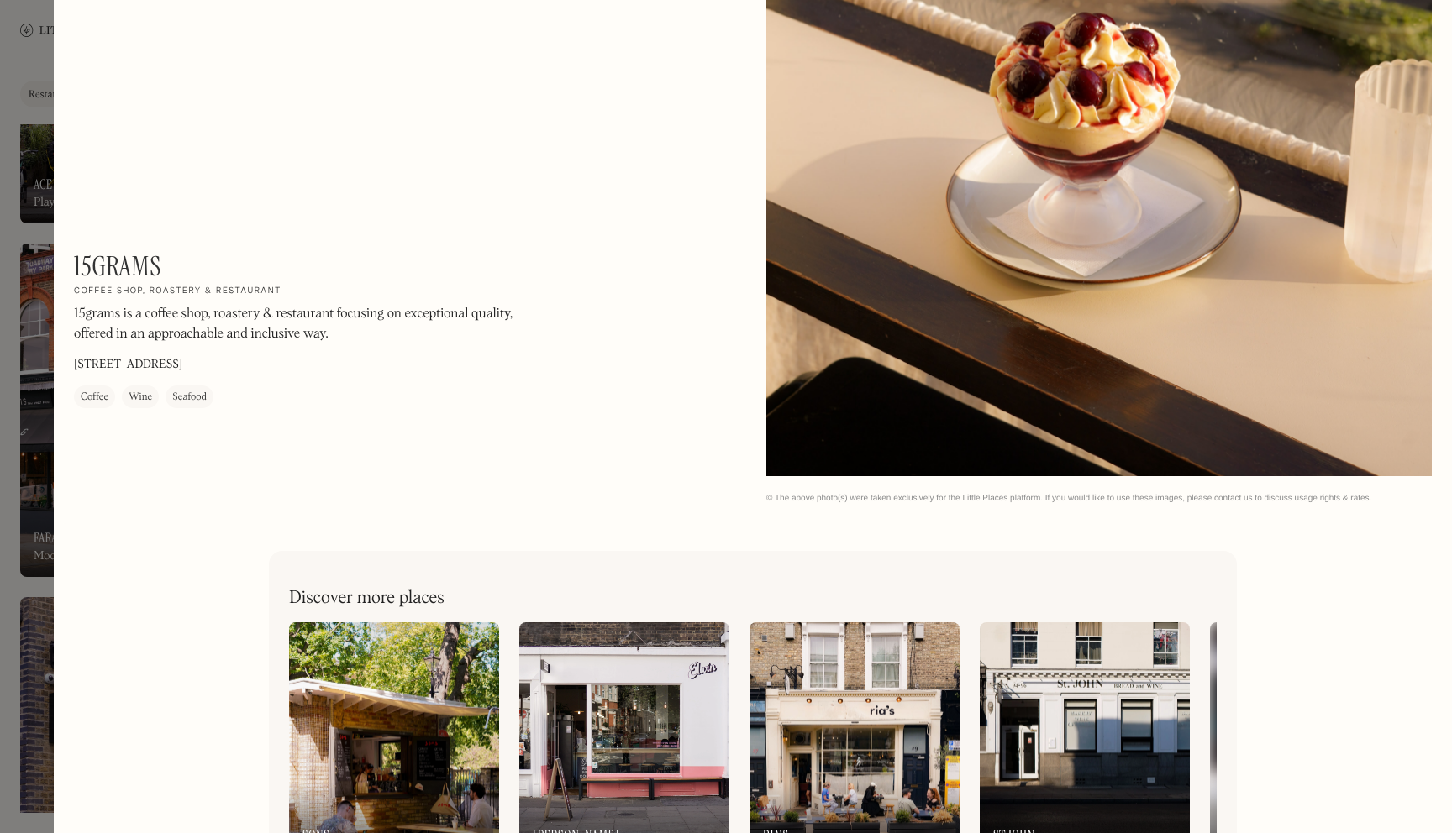
scroll to position [2999, 0]
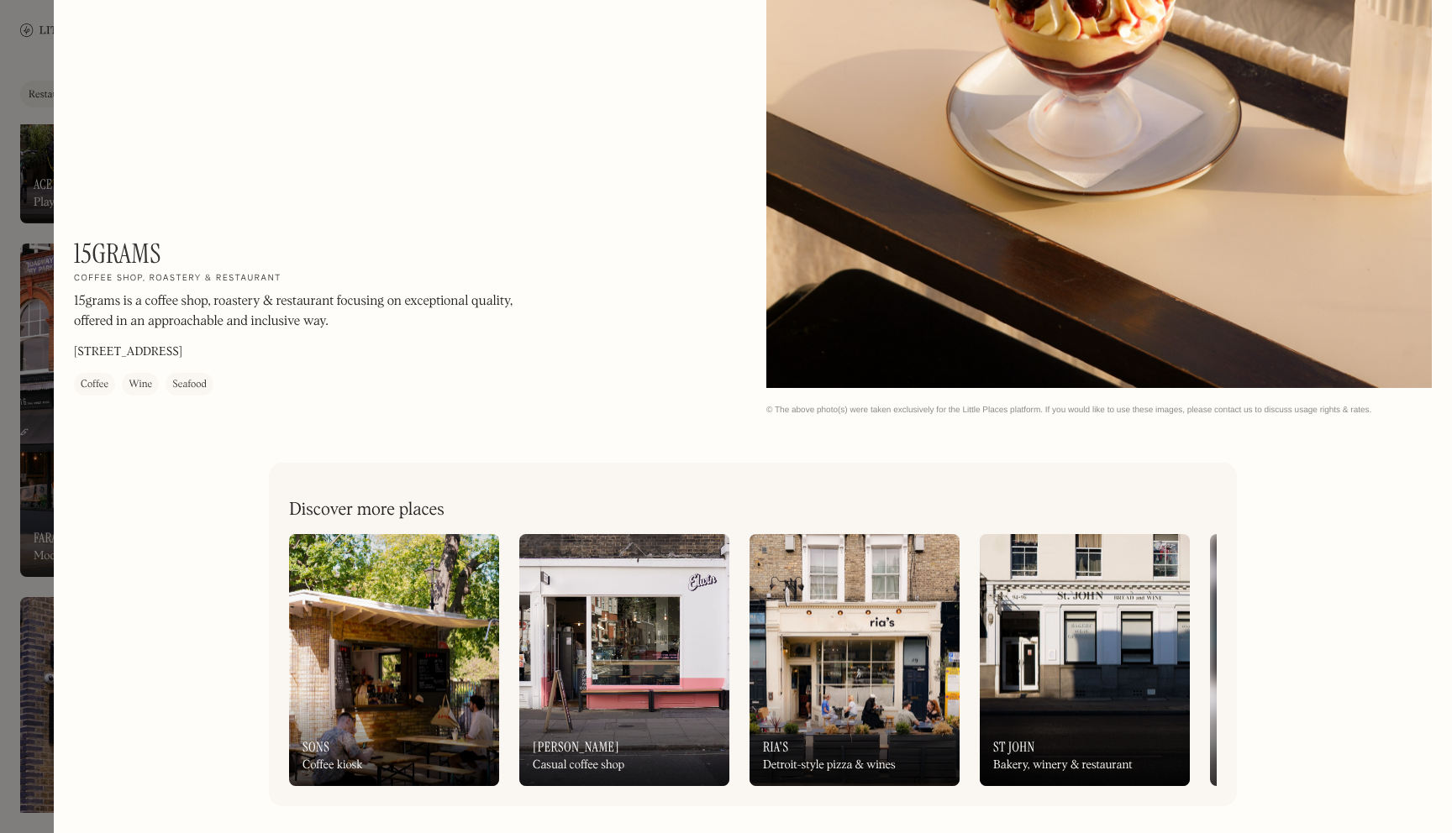
click at [23, 48] on div at bounding box center [726, 416] width 1452 height 833
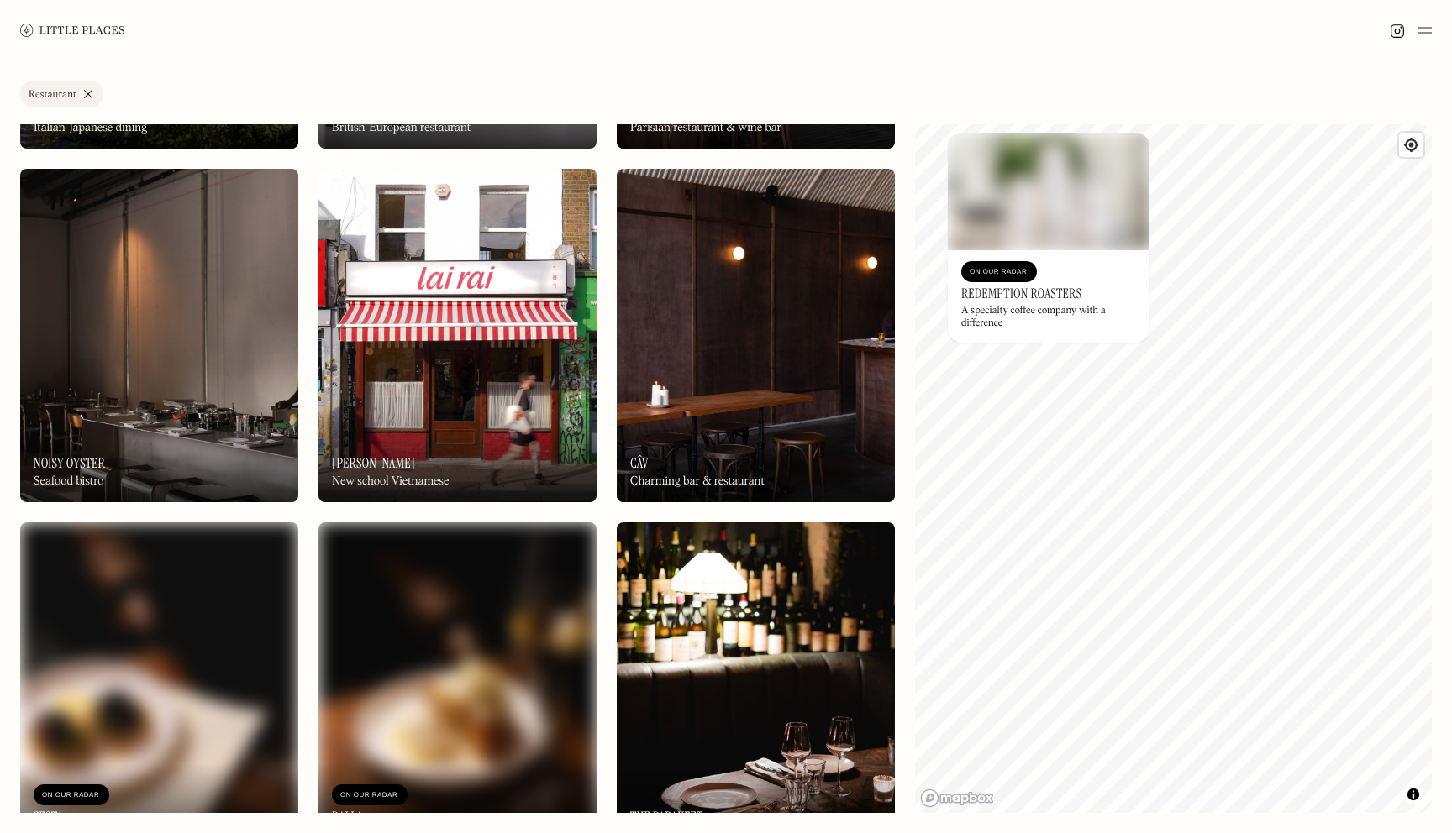
scroll to position [1733, 0]
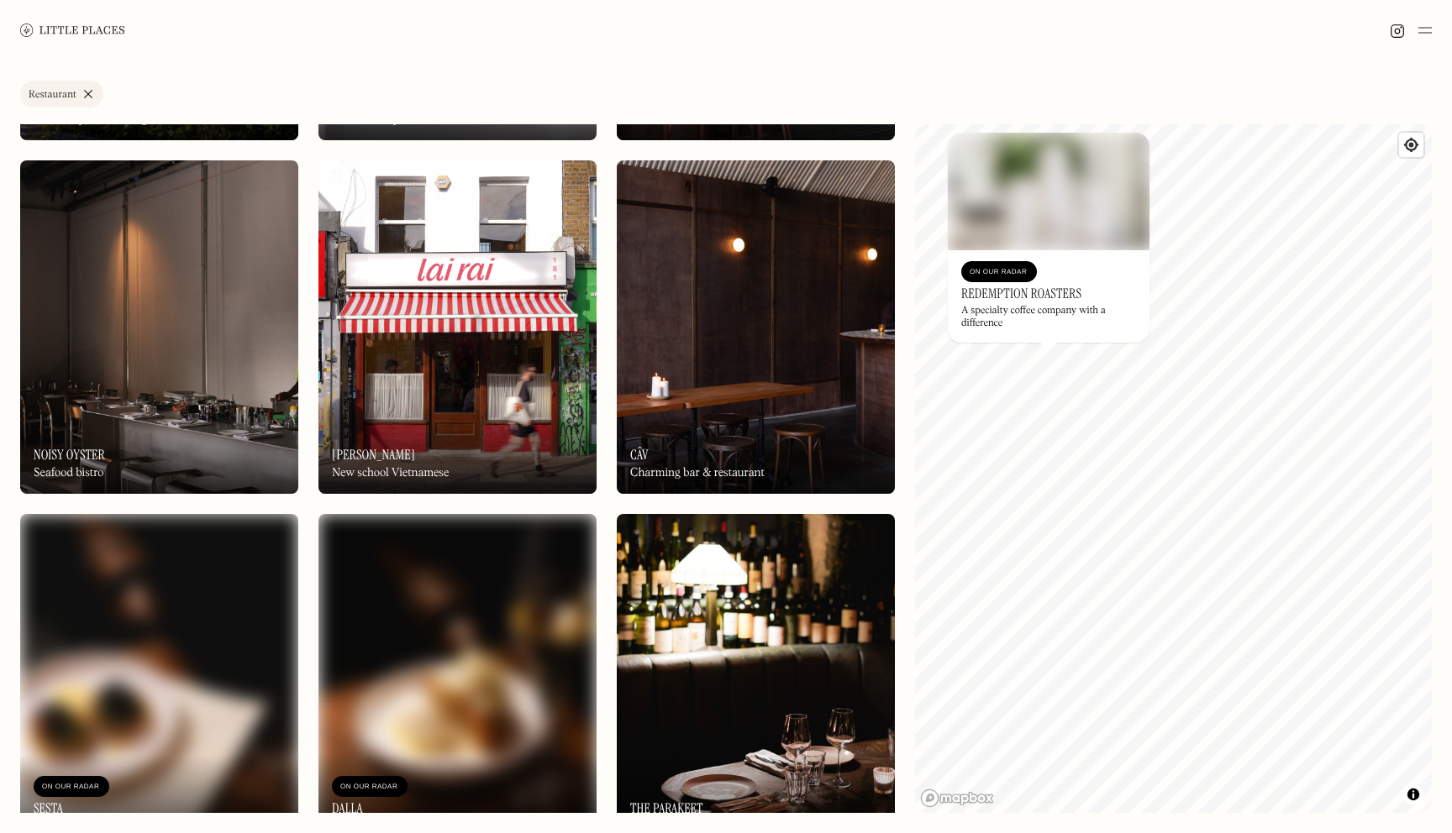
click at [426, 355] on img at bounding box center [457, 327] width 278 height 334
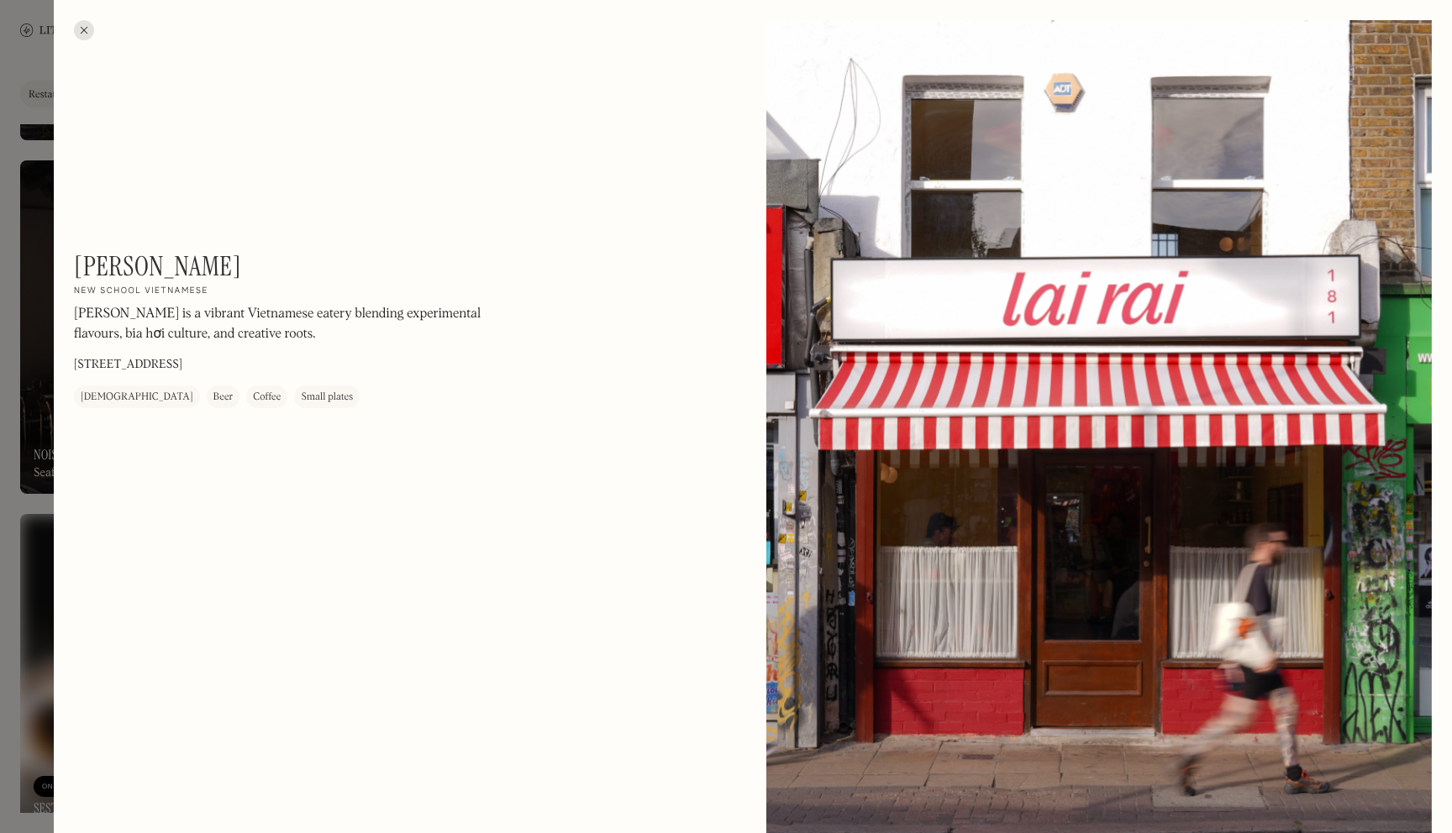
click at [82, 31] on div at bounding box center [84, 30] width 20 height 20
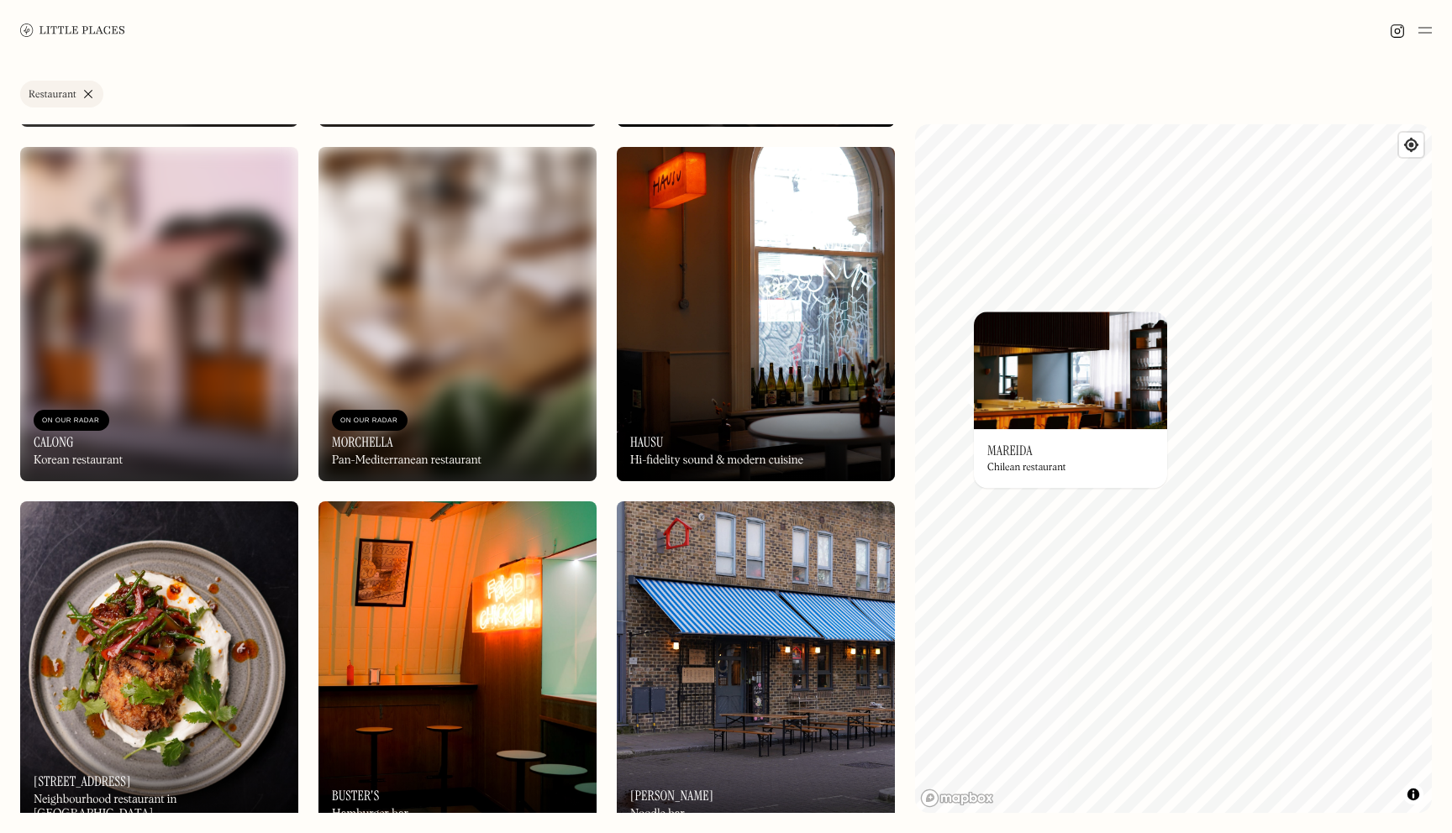
scroll to position [2464, 0]
